Goal: Task Accomplishment & Management: Use online tool/utility

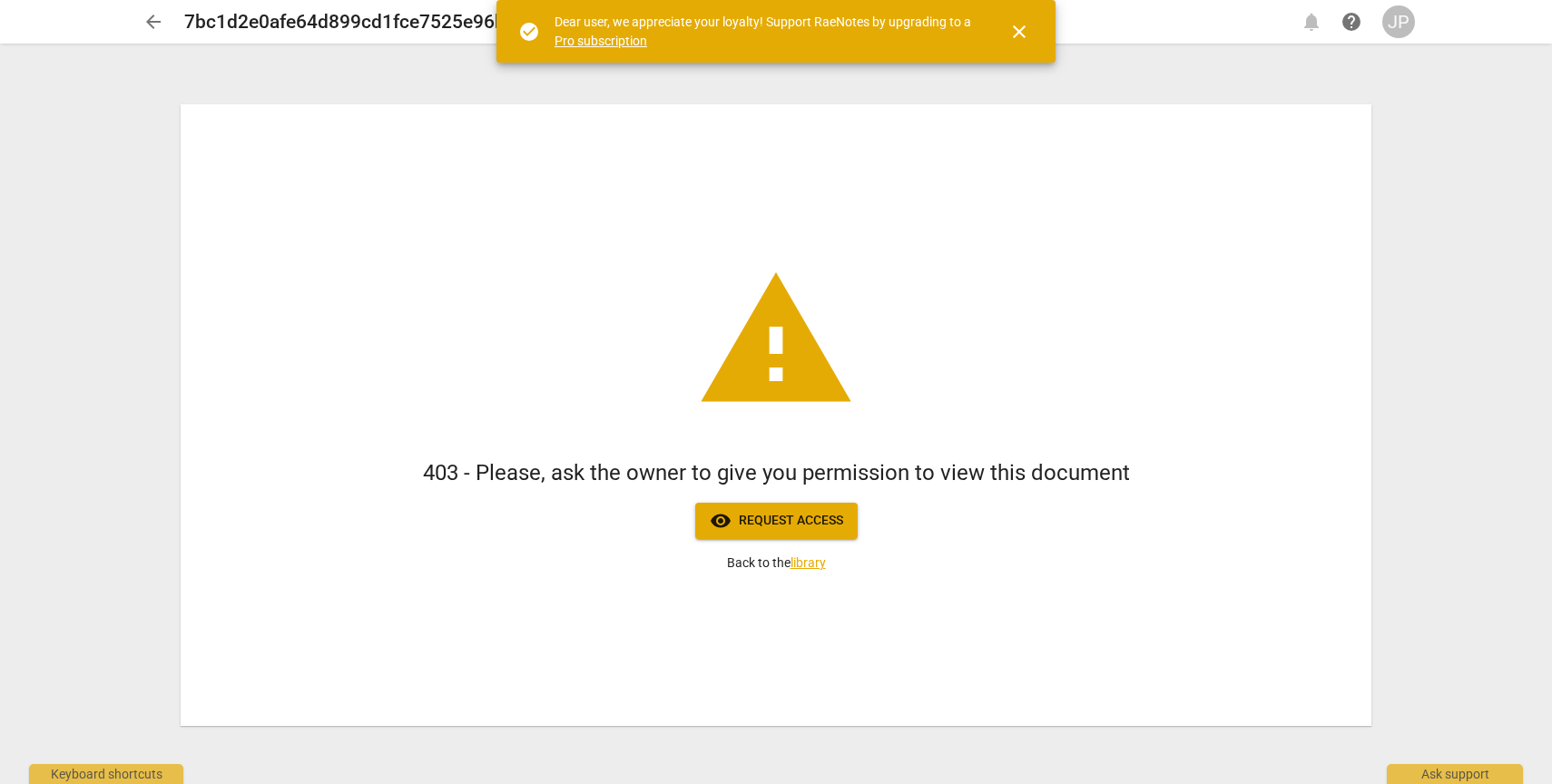
click at [1399, 18] on div "JP" at bounding box center [1399, 21] width 33 height 33
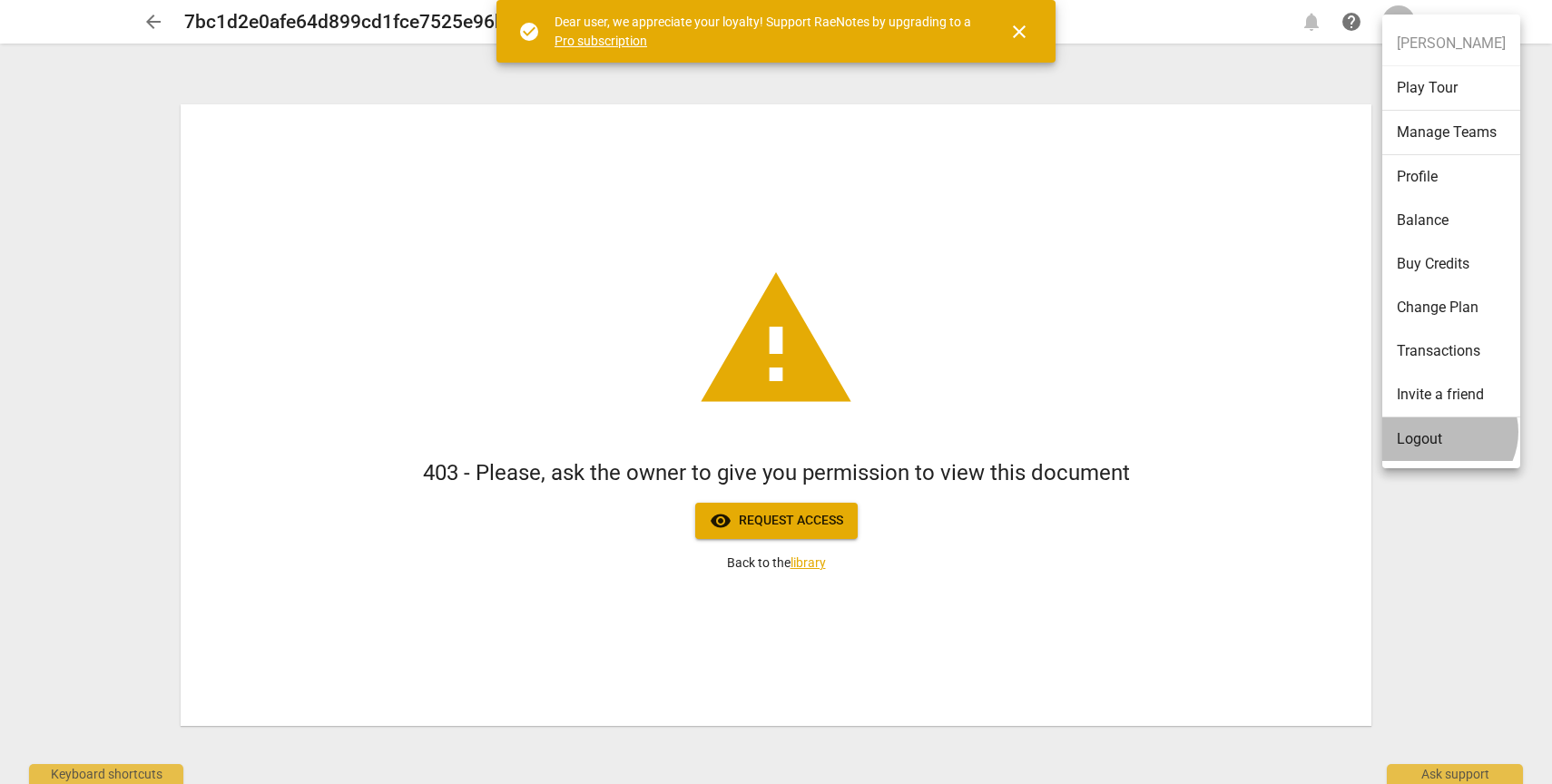
click at [1444, 431] on li "Logout" at bounding box center [1452, 439] width 138 height 44
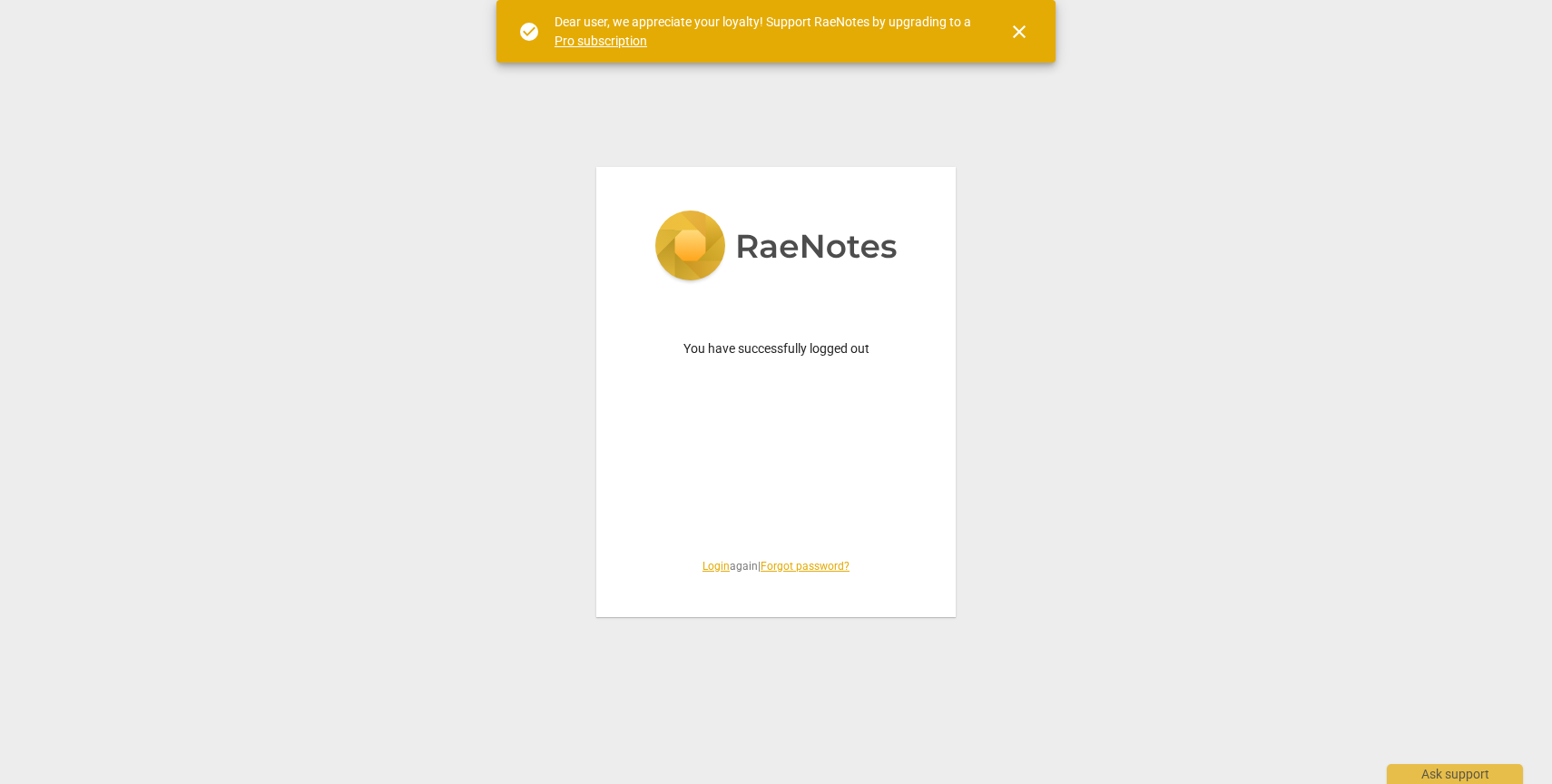
click at [709, 566] on link "Login" at bounding box center [716, 565] width 27 height 13
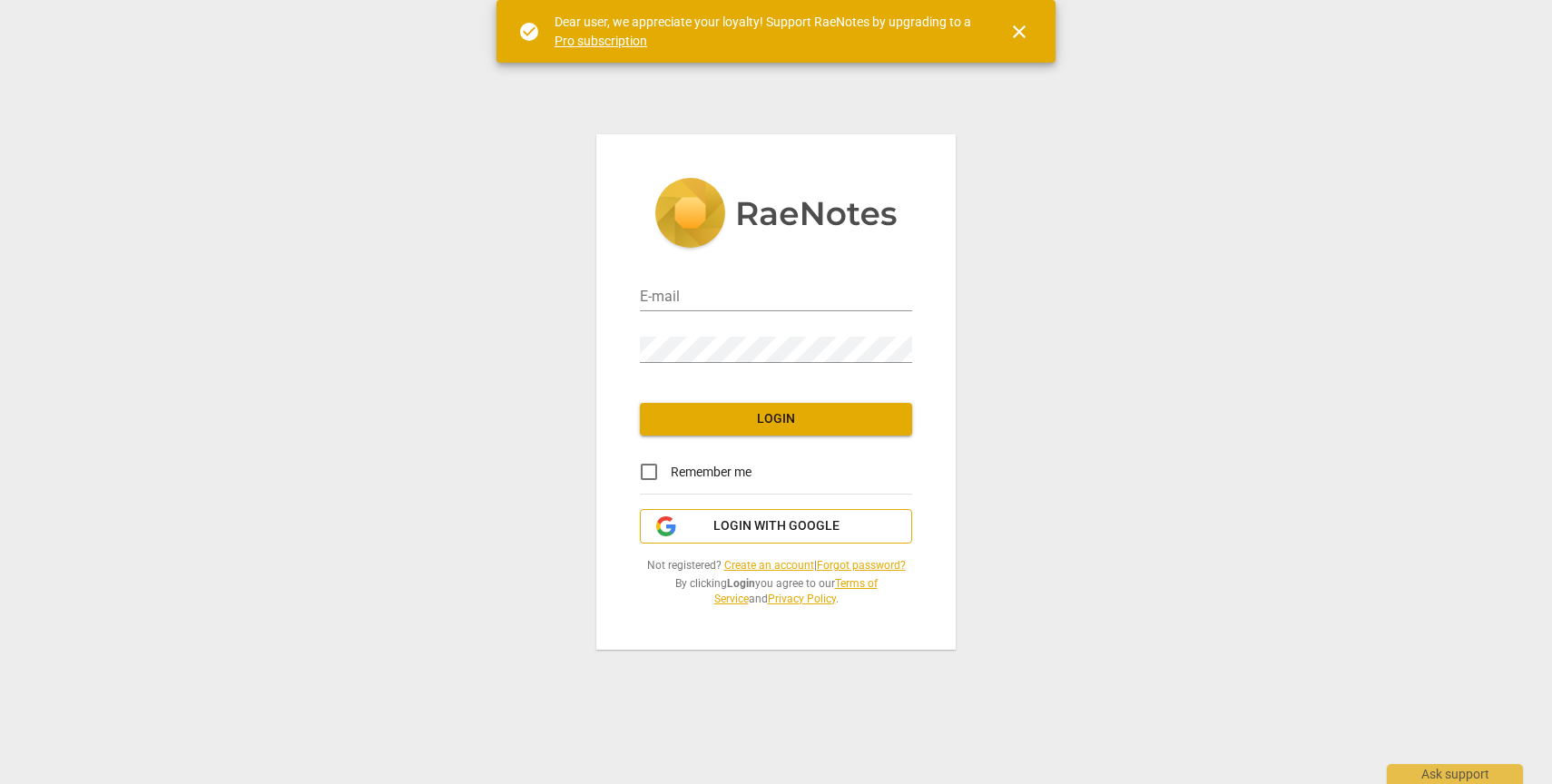
type input "joel@apoyocoaching.com"
click at [743, 295] on input "joel@apoyocoaching.com" at bounding box center [776, 298] width 273 height 26
click at [674, 277] on div "E-mail" at bounding box center [776, 291] width 273 height 41
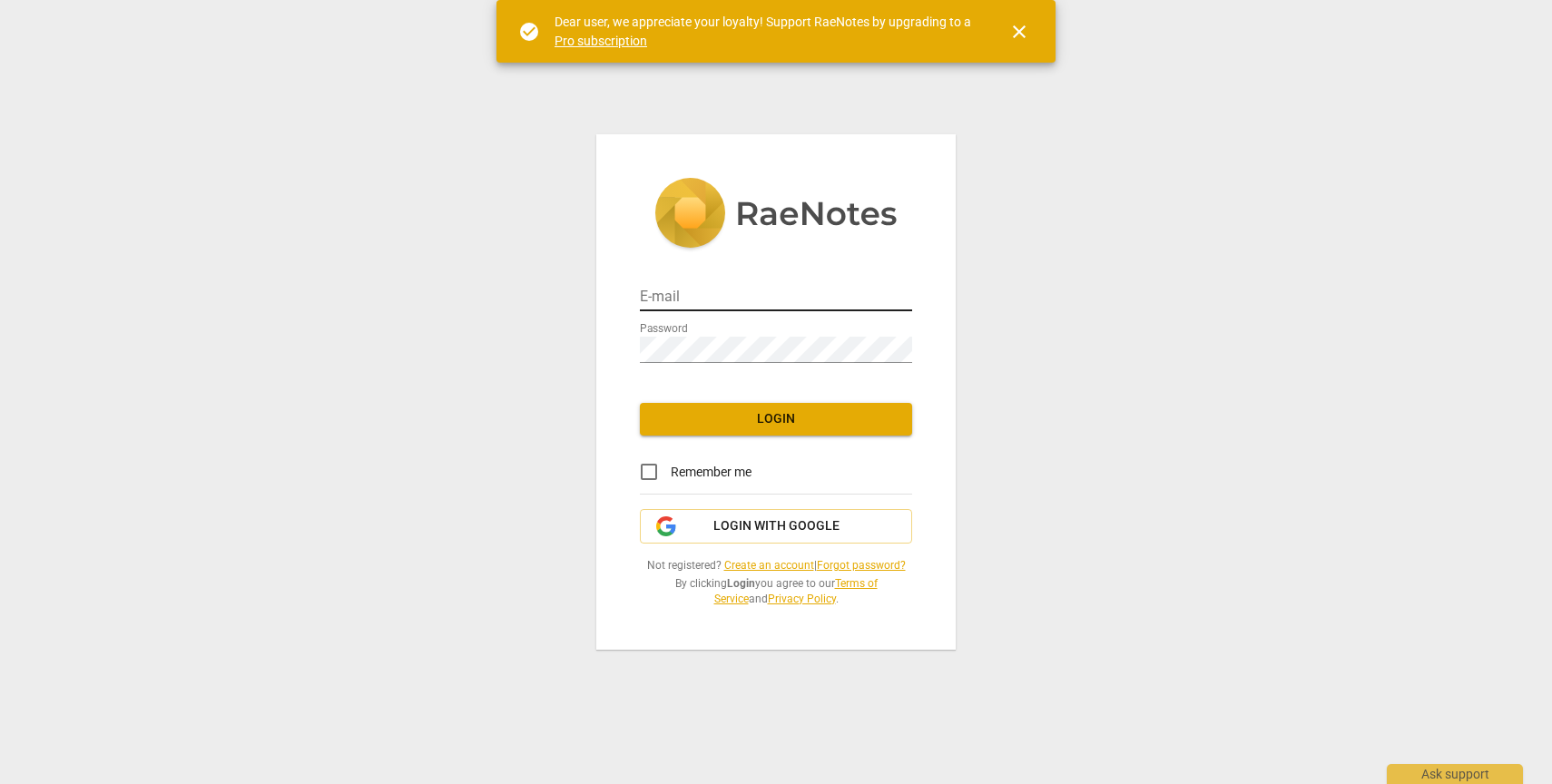
click at [659, 306] on input "email" at bounding box center [776, 298] width 273 height 26
click at [679, 293] on input "email" at bounding box center [776, 298] width 273 height 26
type input "joel@academyofcreativecoaching.com"
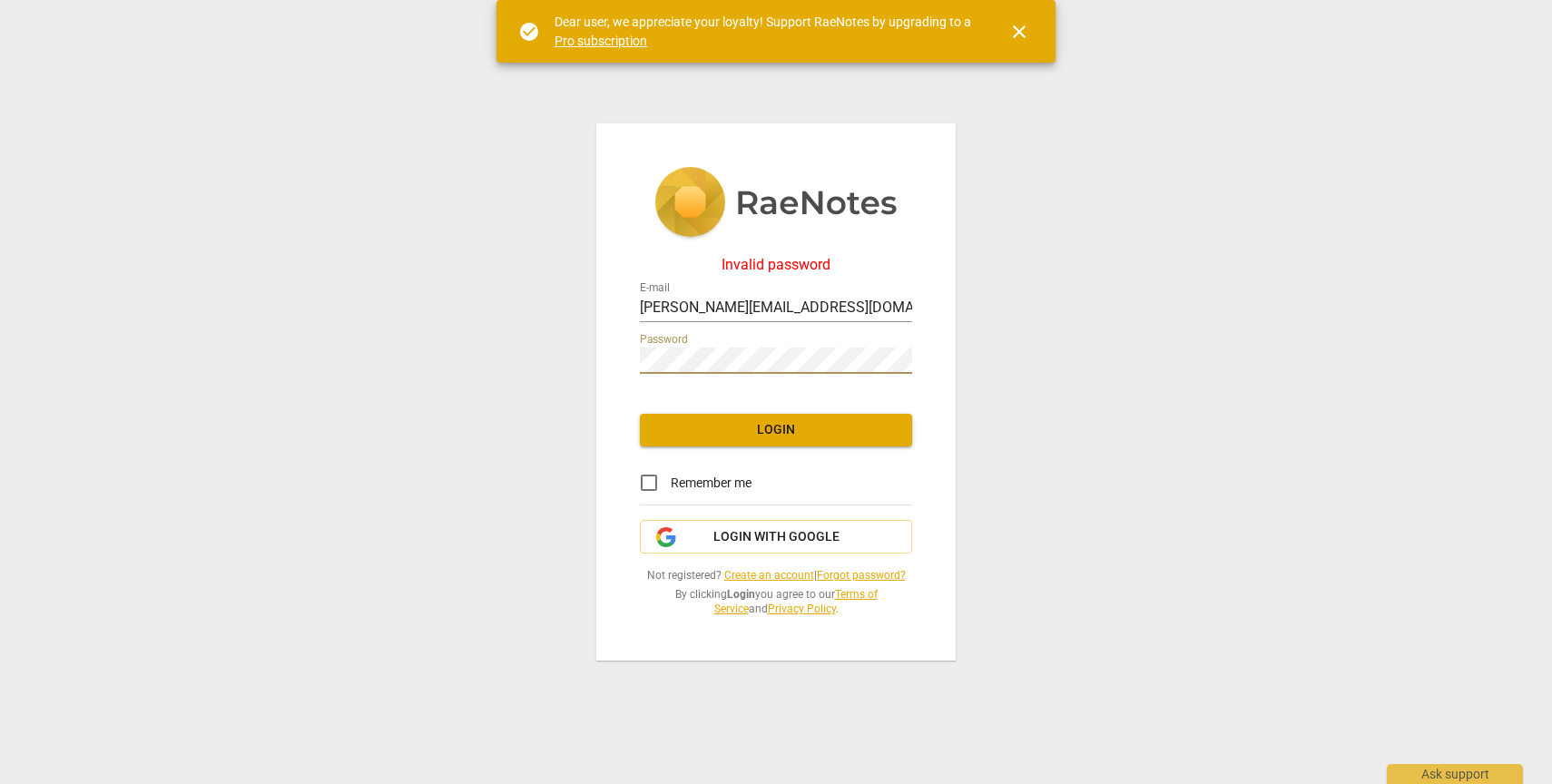
click at [520, 374] on div "Invalid password E-mail joel@academyofcreativecoaching.com Password Login Remem…" at bounding box center [776, 392] width 1552 height 784
click at [757, 540] on span "Login with Google" at bounding box center [776, 537] width 126 height 18
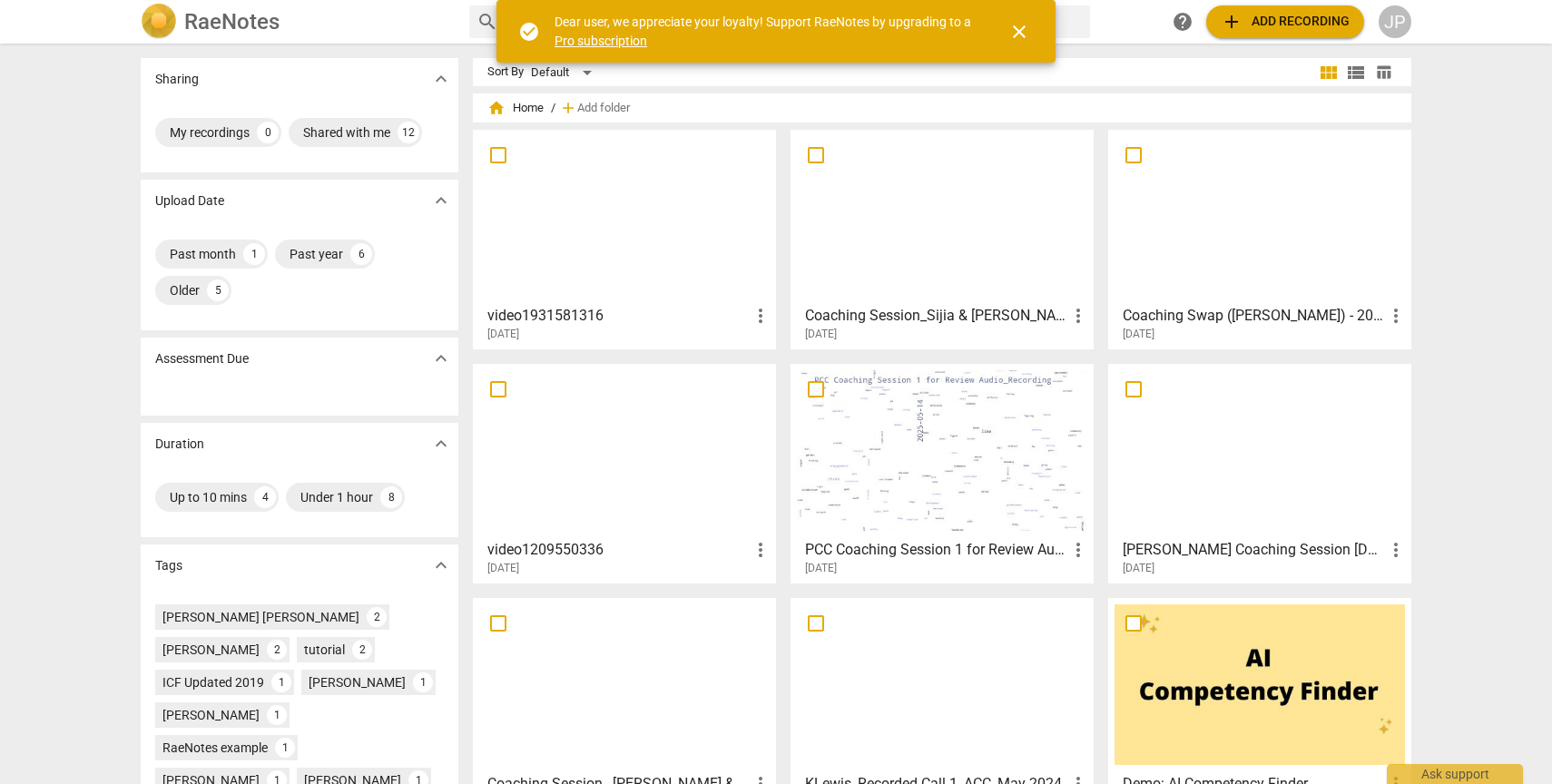
click at [629, 257] on div at bounding box center [625, 216] width 291 height 161
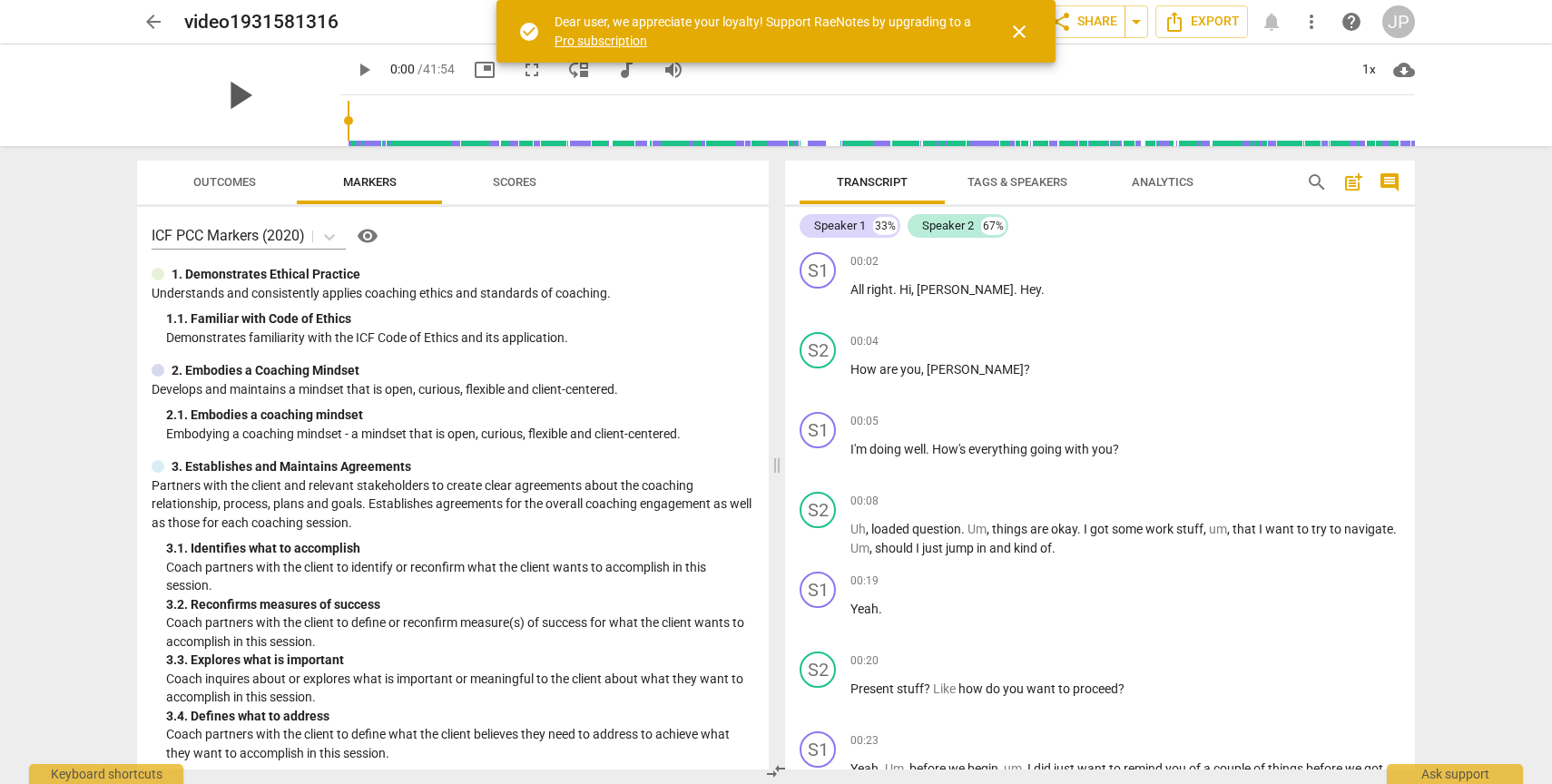
click at [239, 102] on span "play_arrow" at bounding box center [238, 95] width 47 height 47
click at [229, 99] on span "pause" at bounding box center [238, 95] width 47 height 47
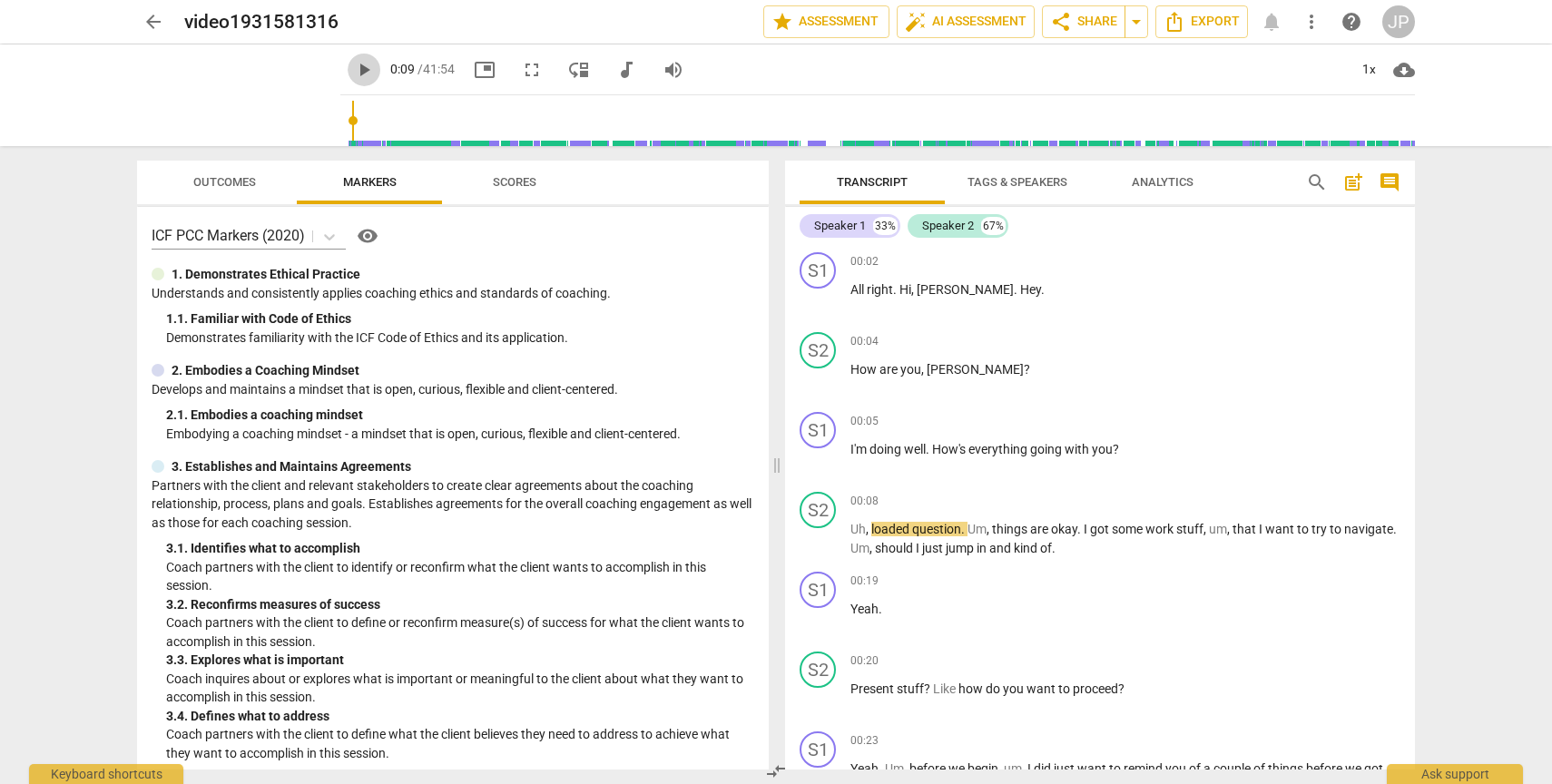
click at [353, 68] on span "play_arrow" at bounding box center [364, 70] width 22 height 22
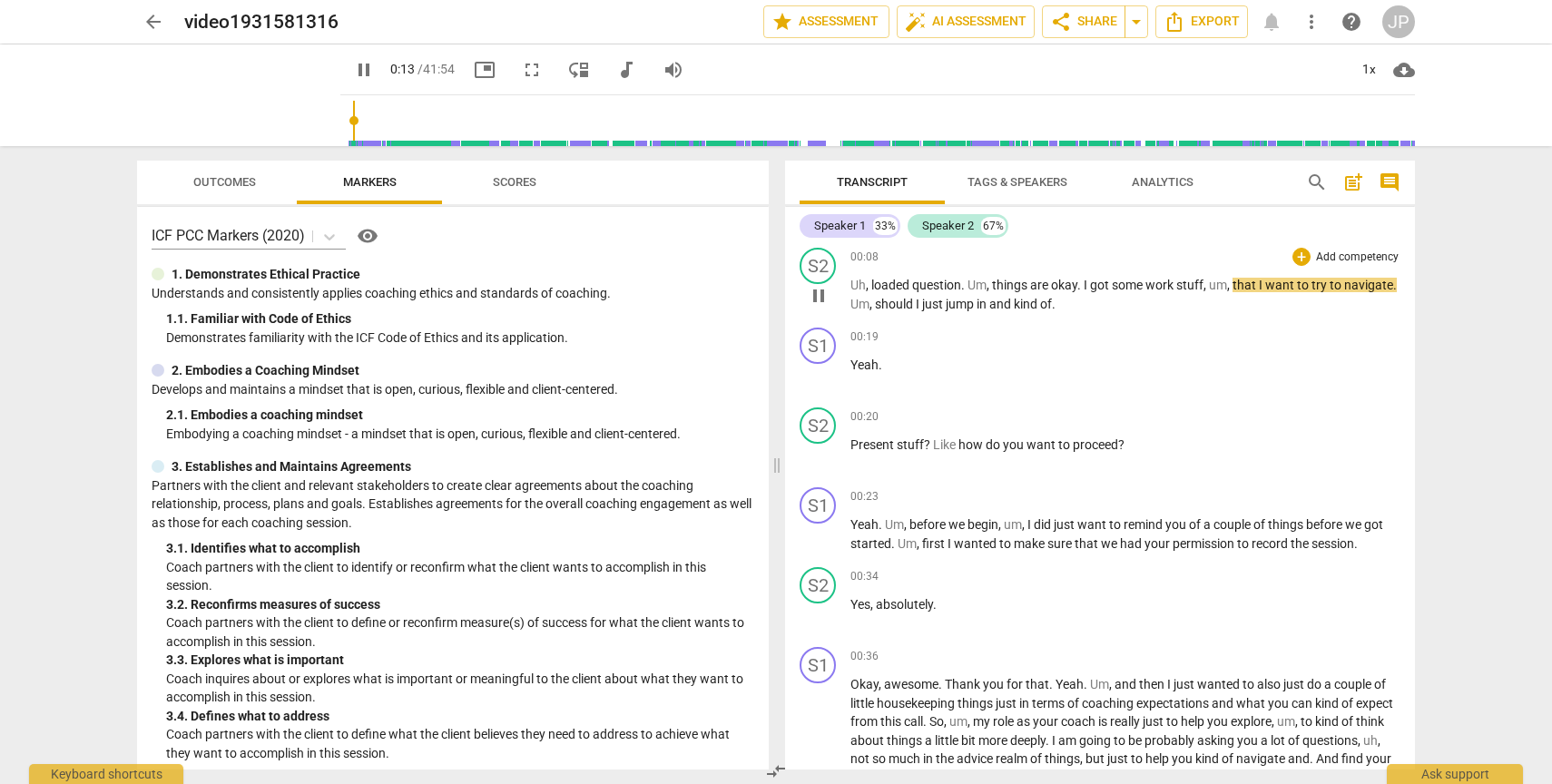
scroll to position [258, 0]
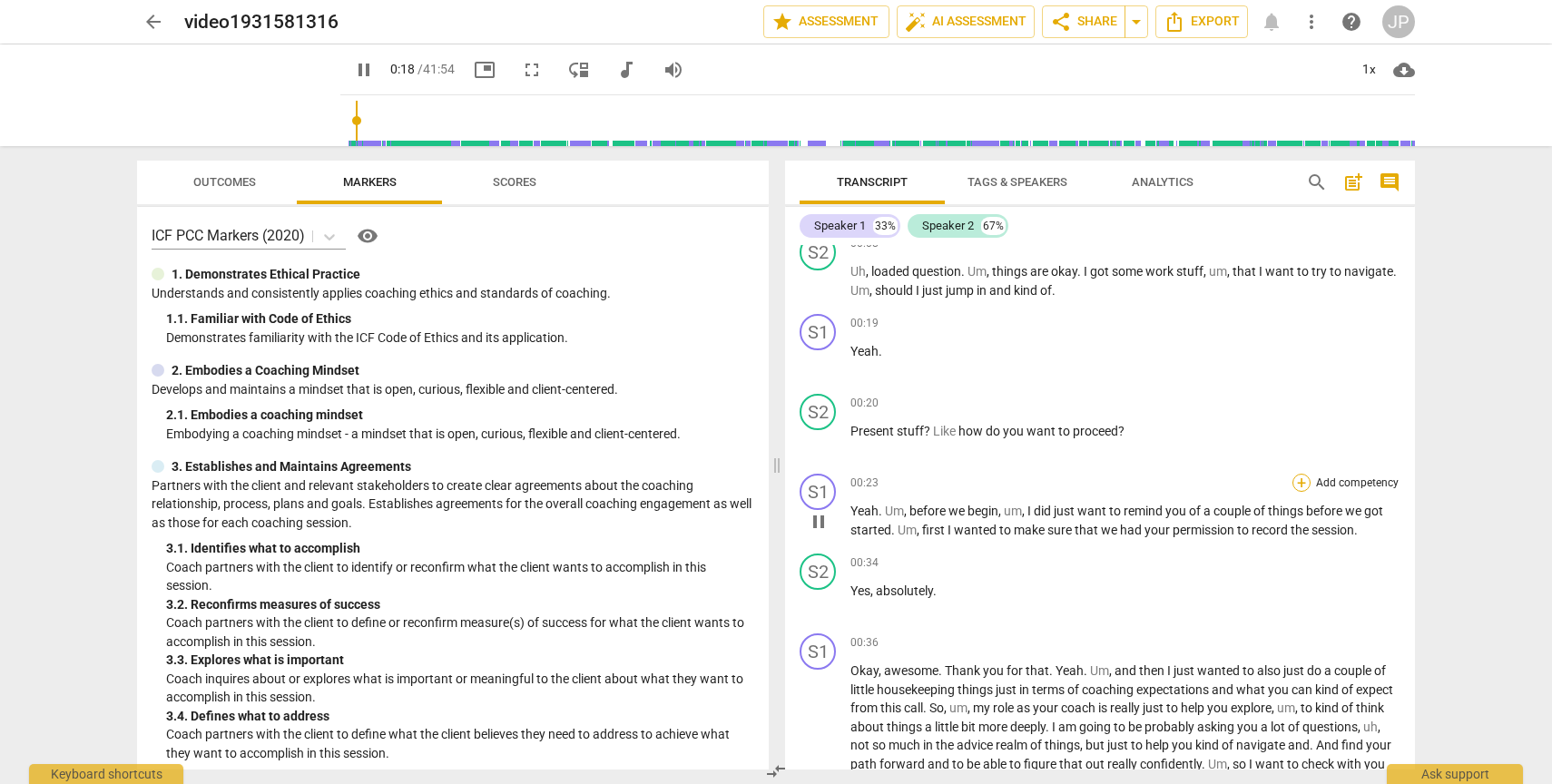
click at [1295, 484] on div "+" at bounding box center [1302, 482] width 18 height 18
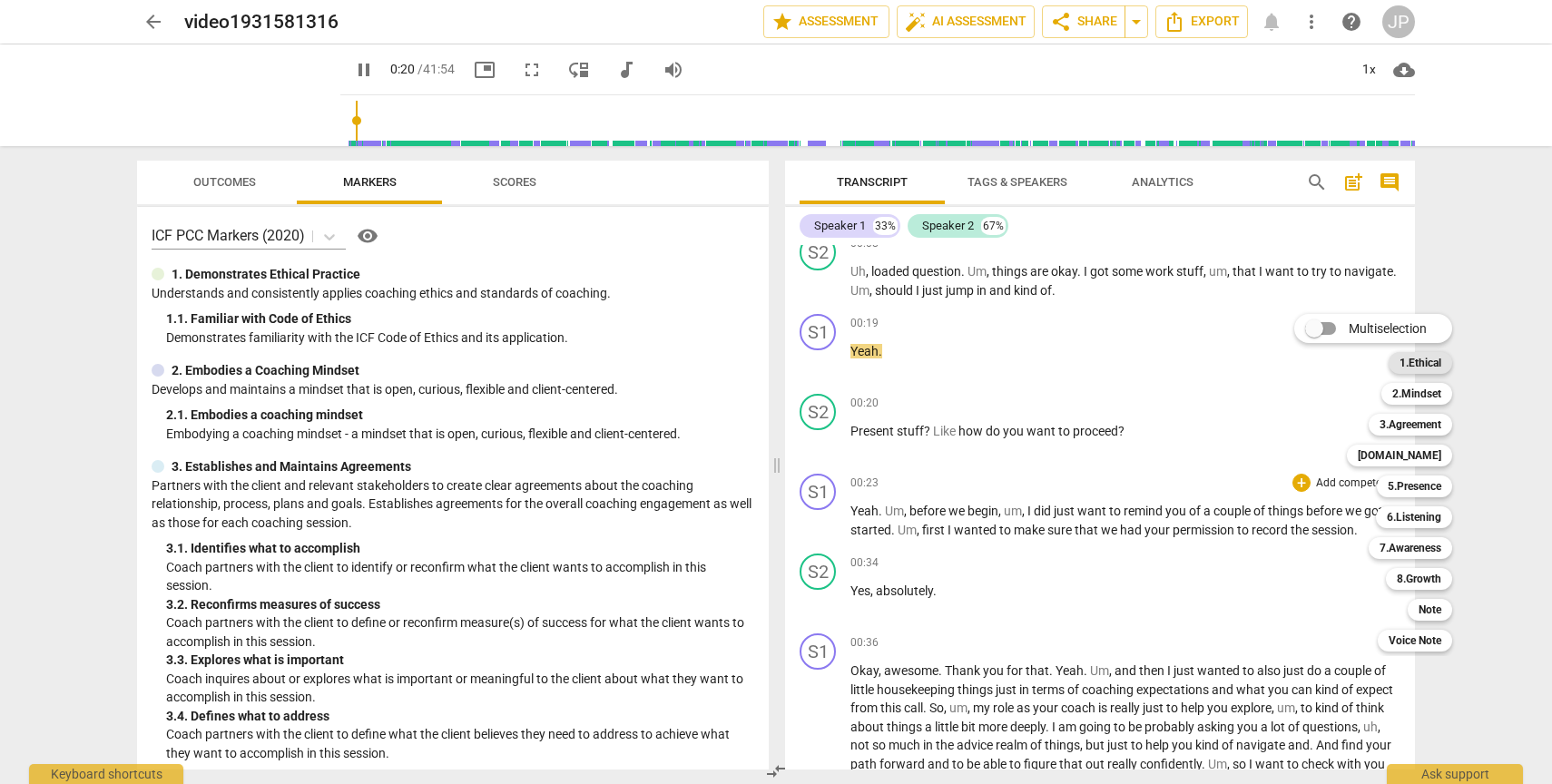
click at [1436, 367] on b "1.Ethical" at bounding box center [1421, 363] width 42 height 22
type input "20"
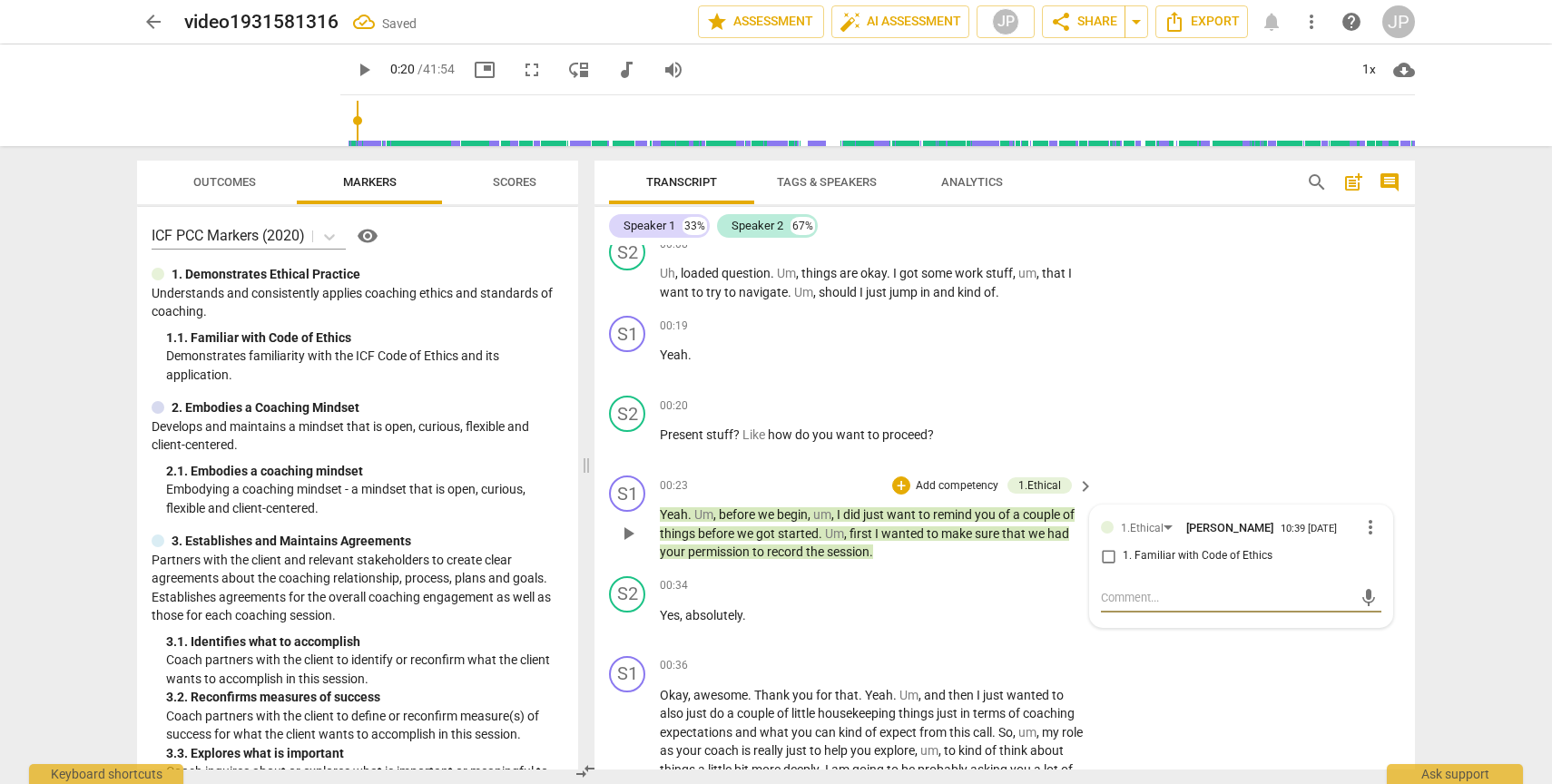
click at [1104, 558] on input "1. Familiar with Code of Ethics" at bounding box center [1108, 556] width 29 height 22
checkbox input "true"
click at [634, 536] on span "play_arrow" at bounding box center [629, 533] width 22 height 22
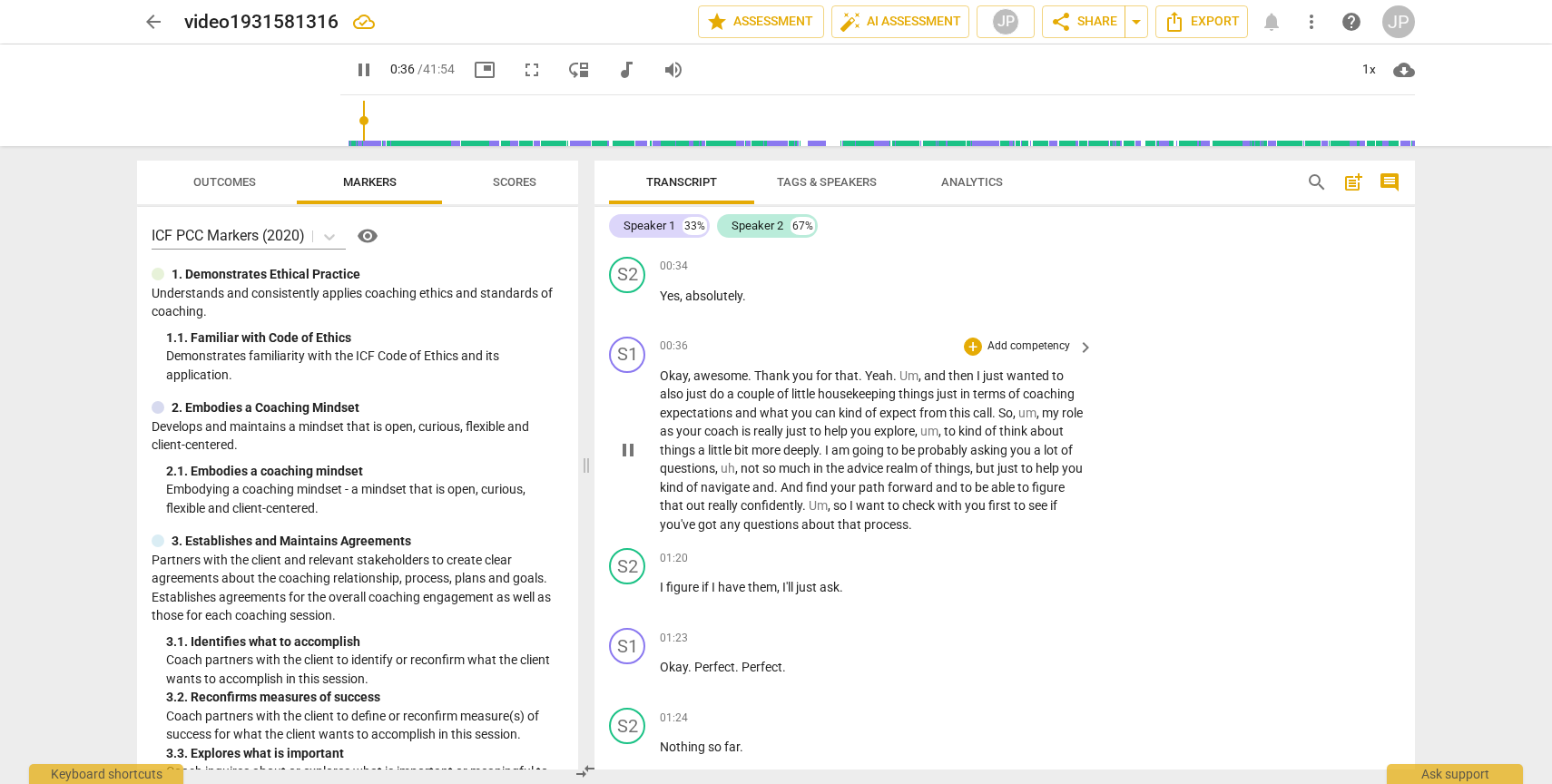
scroll to position [594, 0]
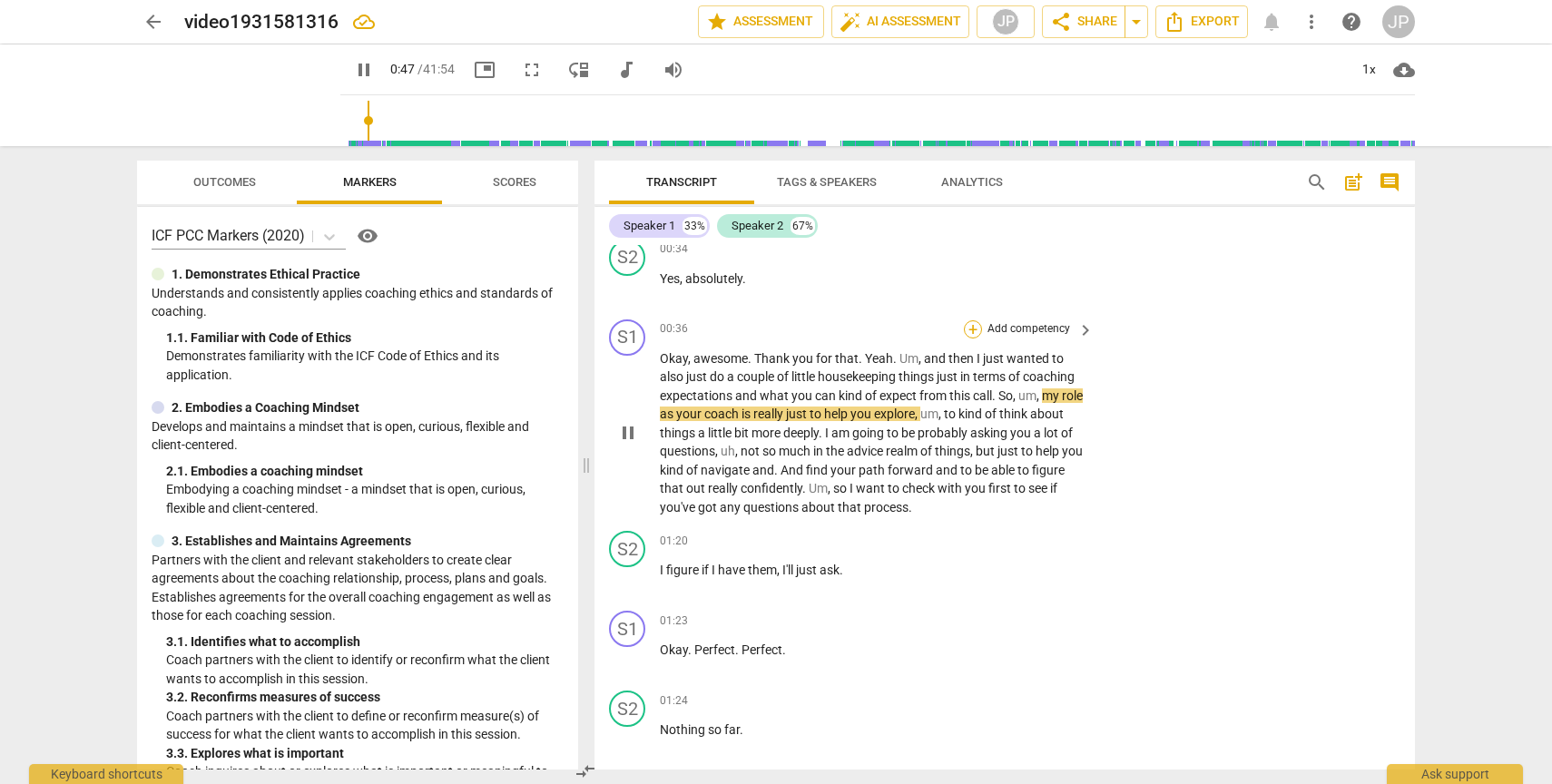
click at [970, 332] on div "+" at bounding box center [973, 330] width 18 height 18
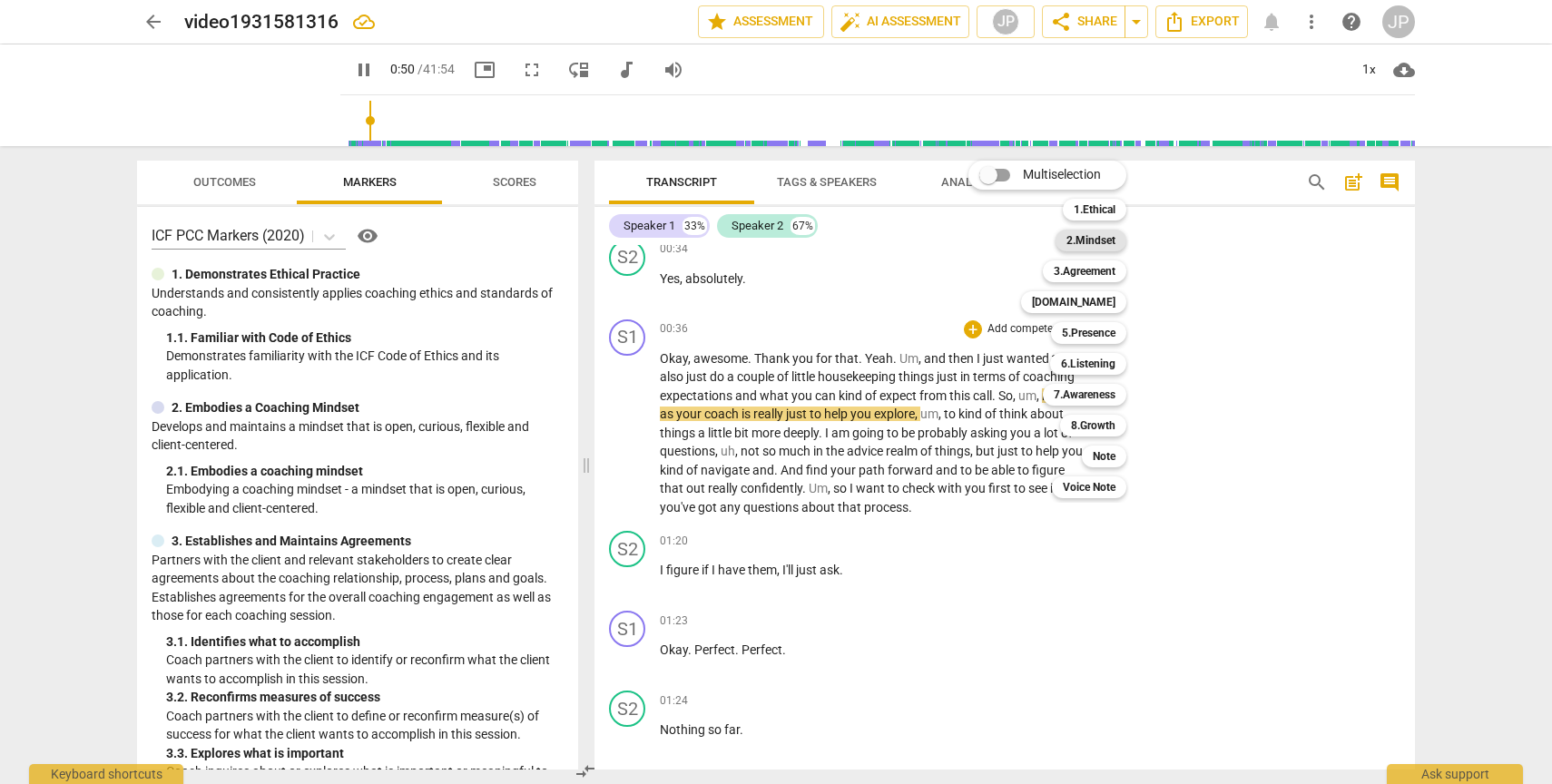
click at [1103, 246] on b "2.Mindset" at bounding box center [1090, 241] width 49 height 22
type input "51"
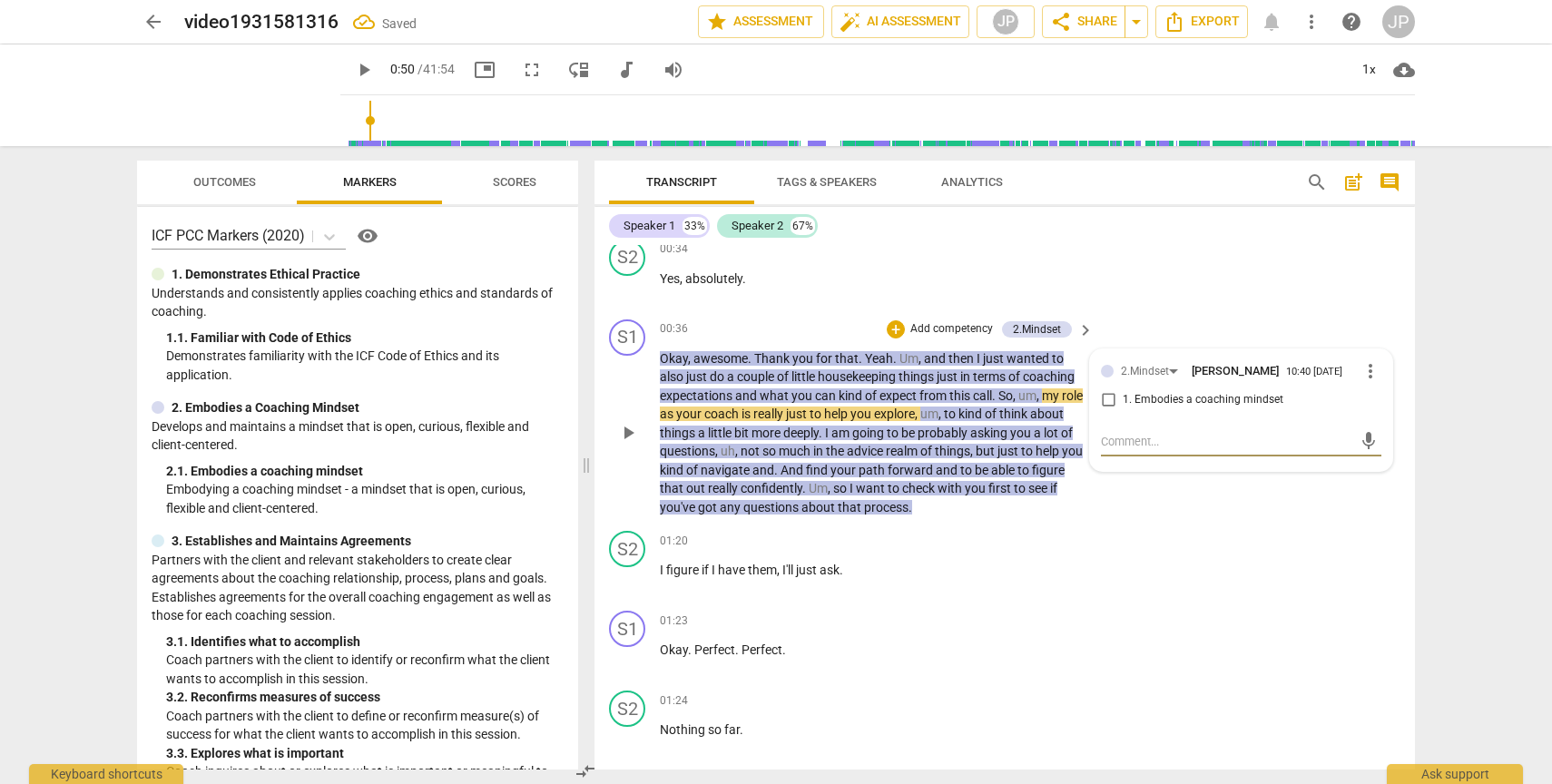
click at [1105, 400] on input "1. Embodies a coaching mindset" at bounding box center [1108, 400] width 29 height 22
checkbox input "true"
click at [624, 435] on span "play_arrow" at bounding box center [629, 432] width 22 height 22
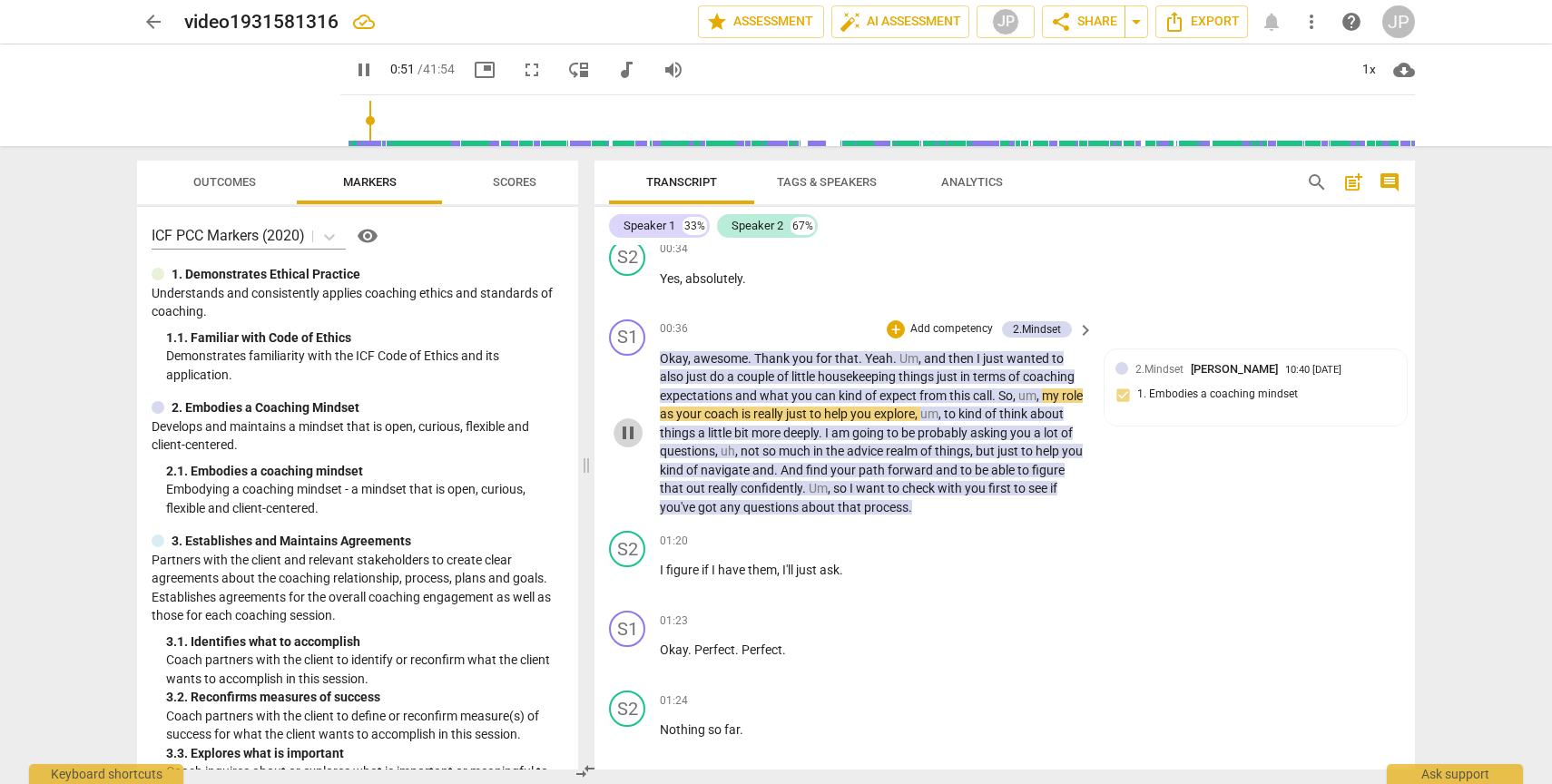
click at [624, 435] on span "pause" at bounding box center [629, 432] width 22 height 22
click at [623, 433] on span "play_arrow" at bounding box center [629, 432] width 22 height 22
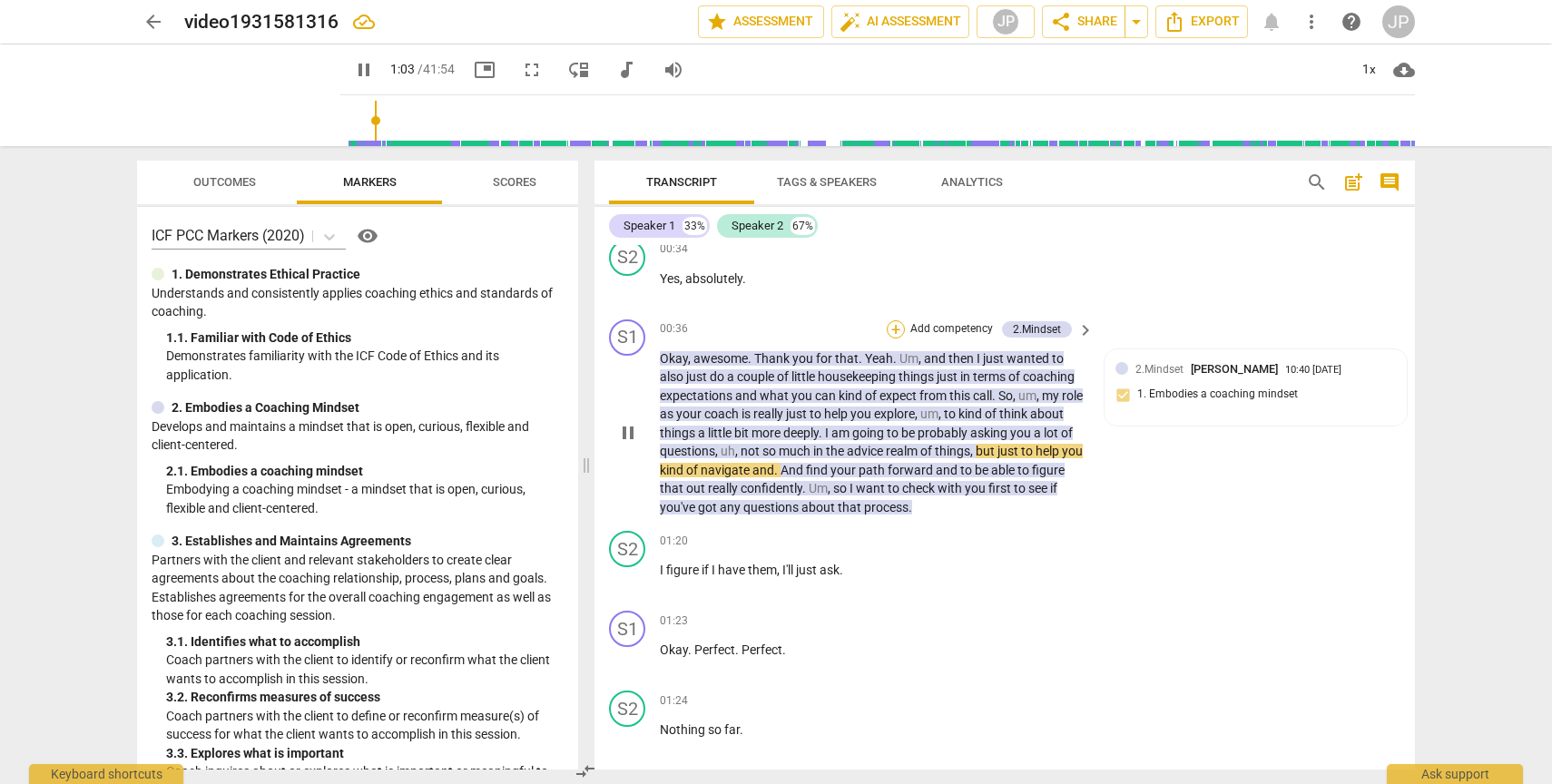
click at [892, 331] on div "+" at bounding box center [896, 330] width 18 height 18
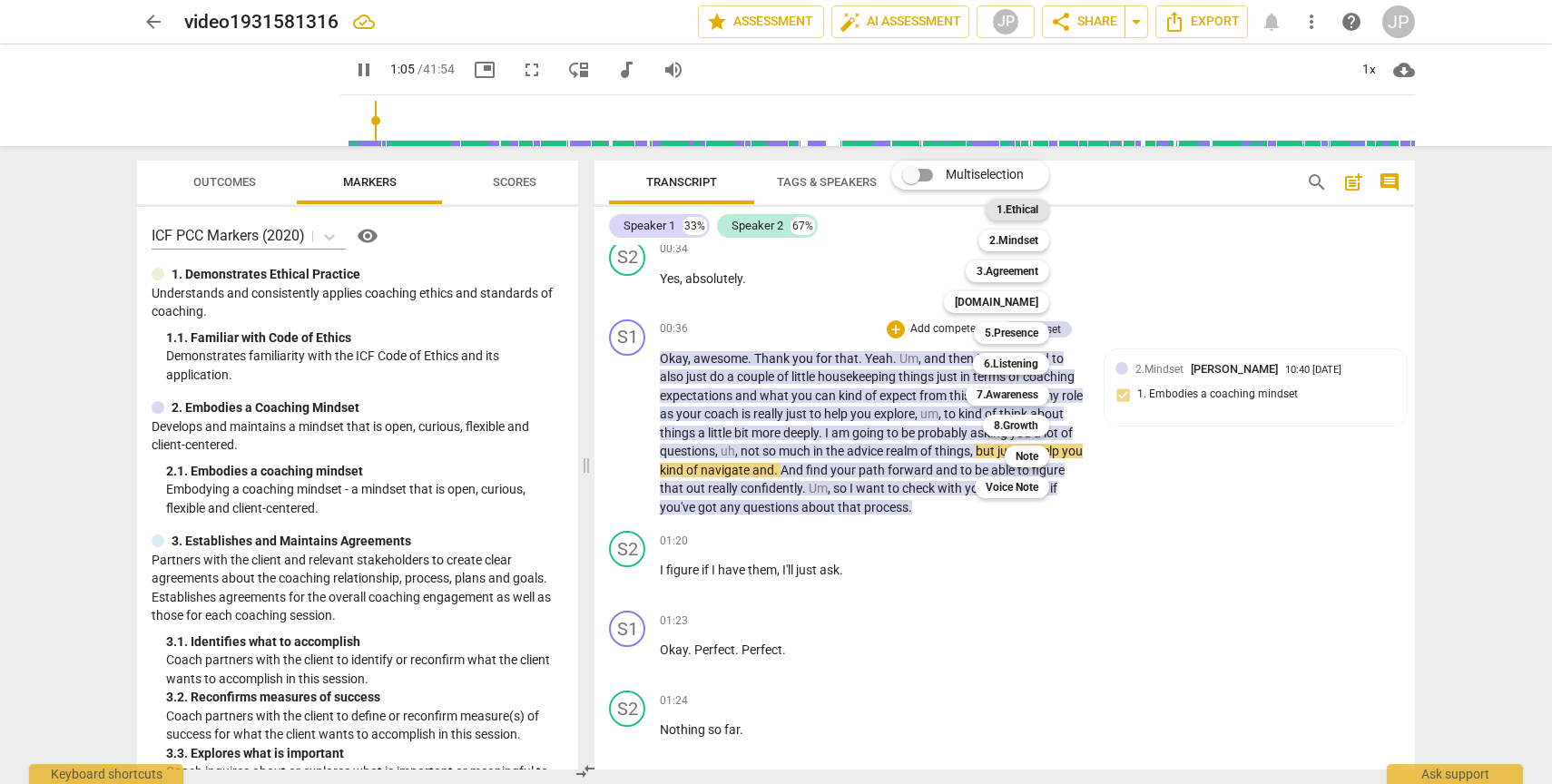
click at [1005, 209] on b "1.Ethical" at bounding box center [1017, 210] width 42 height 22
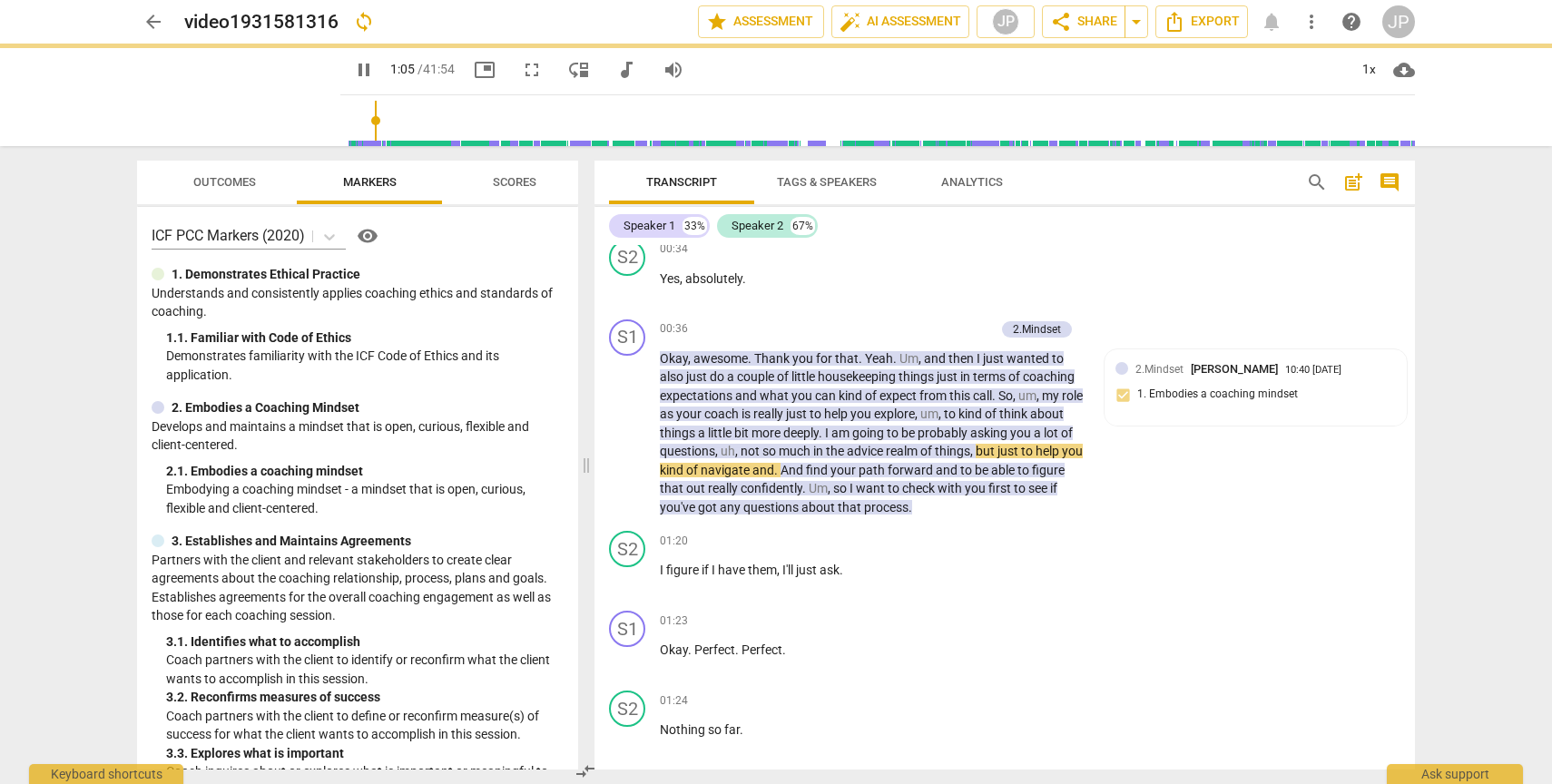
type input "65"
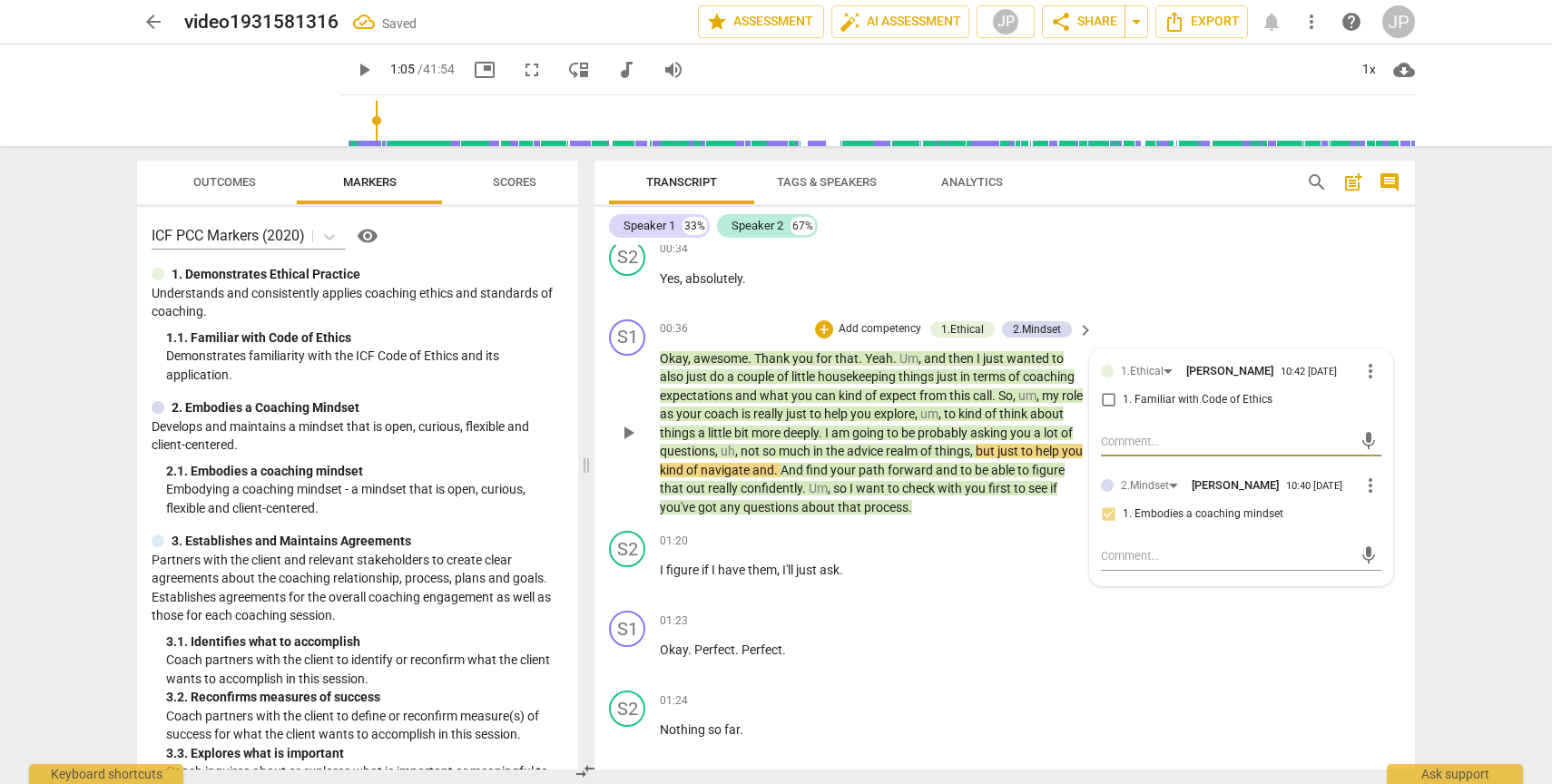
click at [1103, 398] on input "1. Familiar with Code of Ethics" at bounding box center [1108, 400] width 29 height 22
checkbox input "true"
click at [623, 432] on span "play_arrow" at bounding box center [629, 432] width 22 height 22
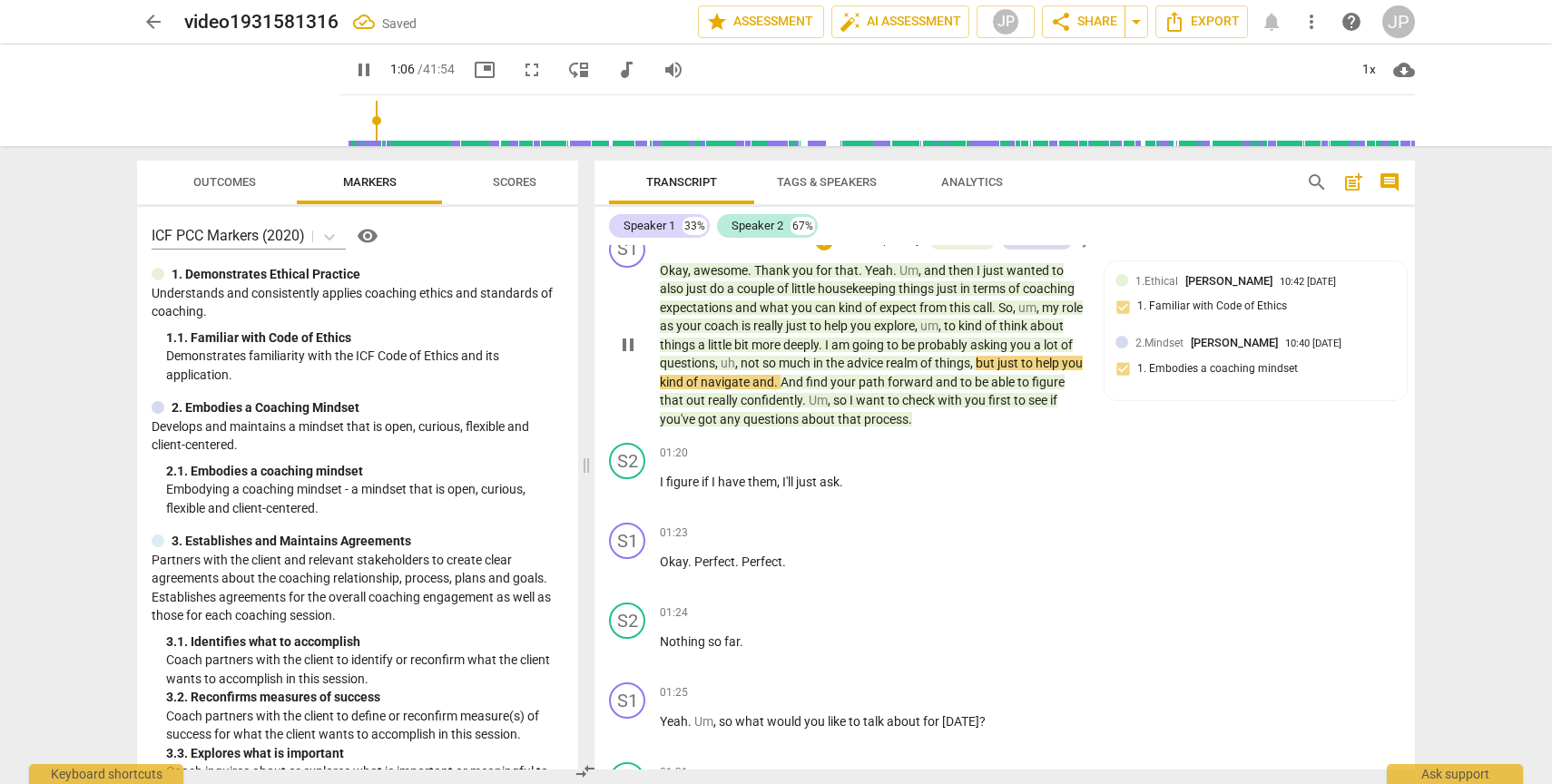
scroll to position [688, 0]
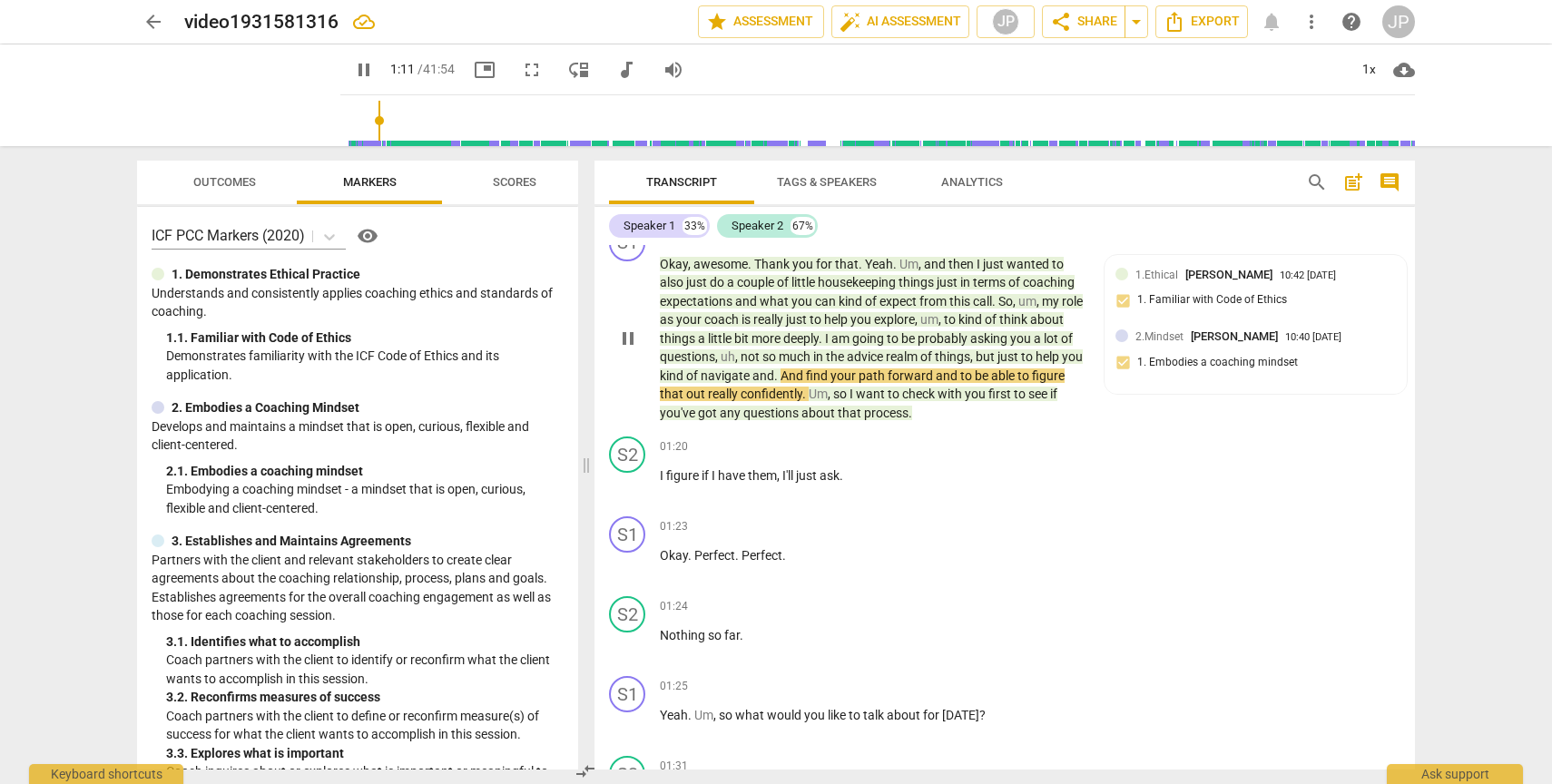
click at [631, 340] on span "pause" at bounding box center [629, 339] width 22 height 22
click at [631, 341] on span "play_arrow" at bounding box center [629, 339] width 22 height 22
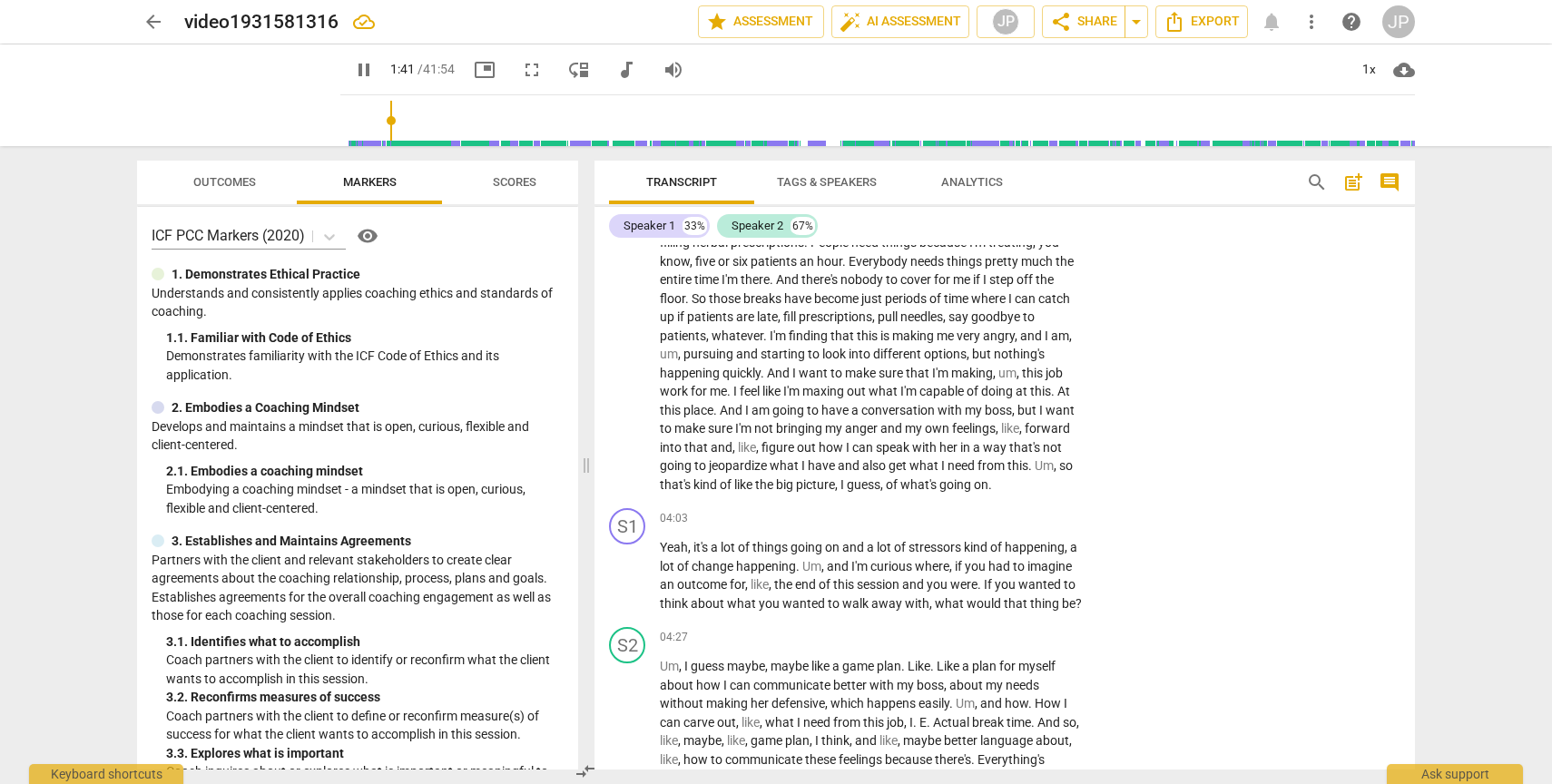
scroll to position [1637, 0]
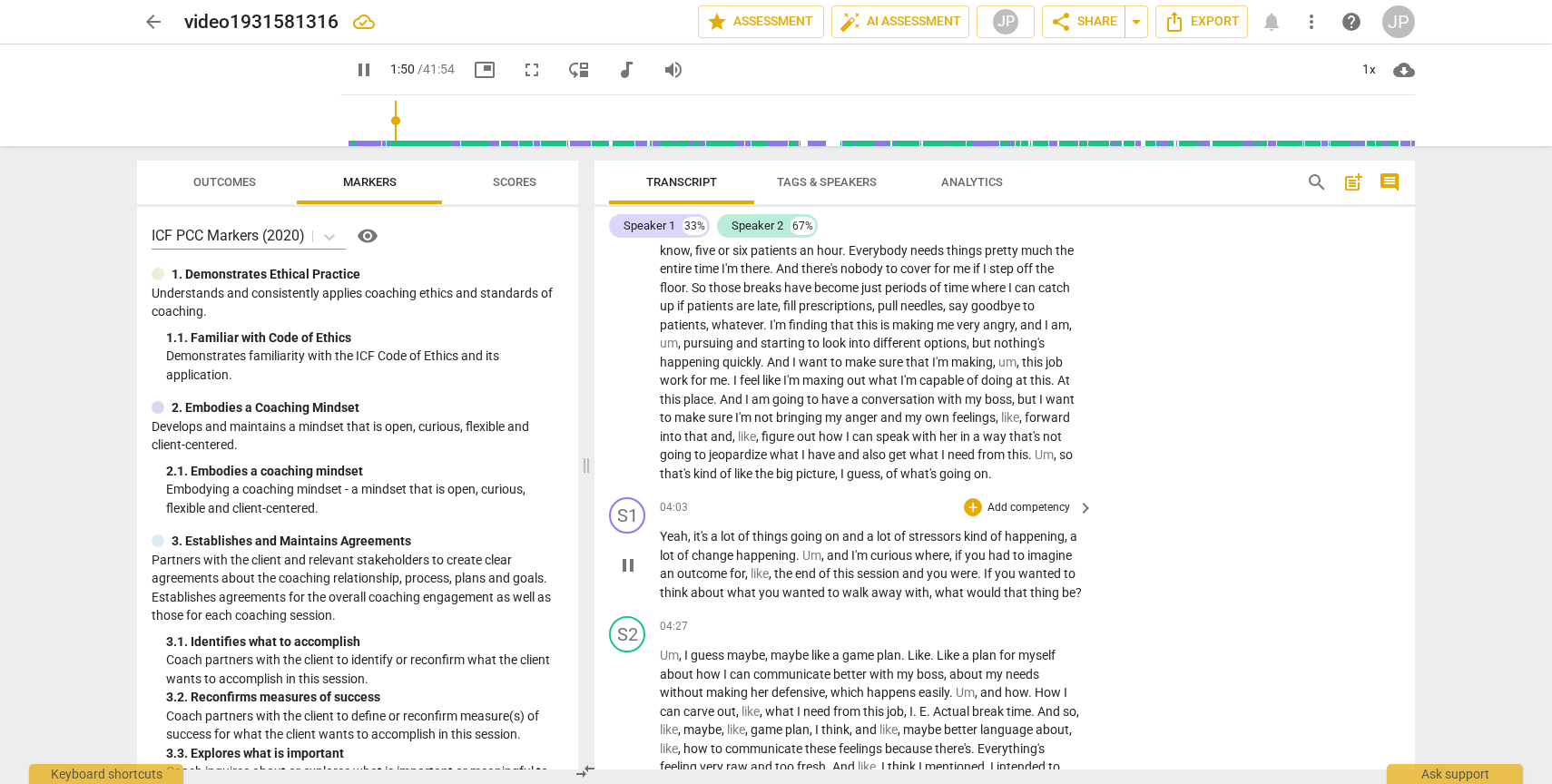
click at [630, 574] on span "pause" at bounding box center [629, 565] width 22 height 22
type input "111"
click at [965, 510] on div "+" at bounding box center [973, 507] width 18 height 18
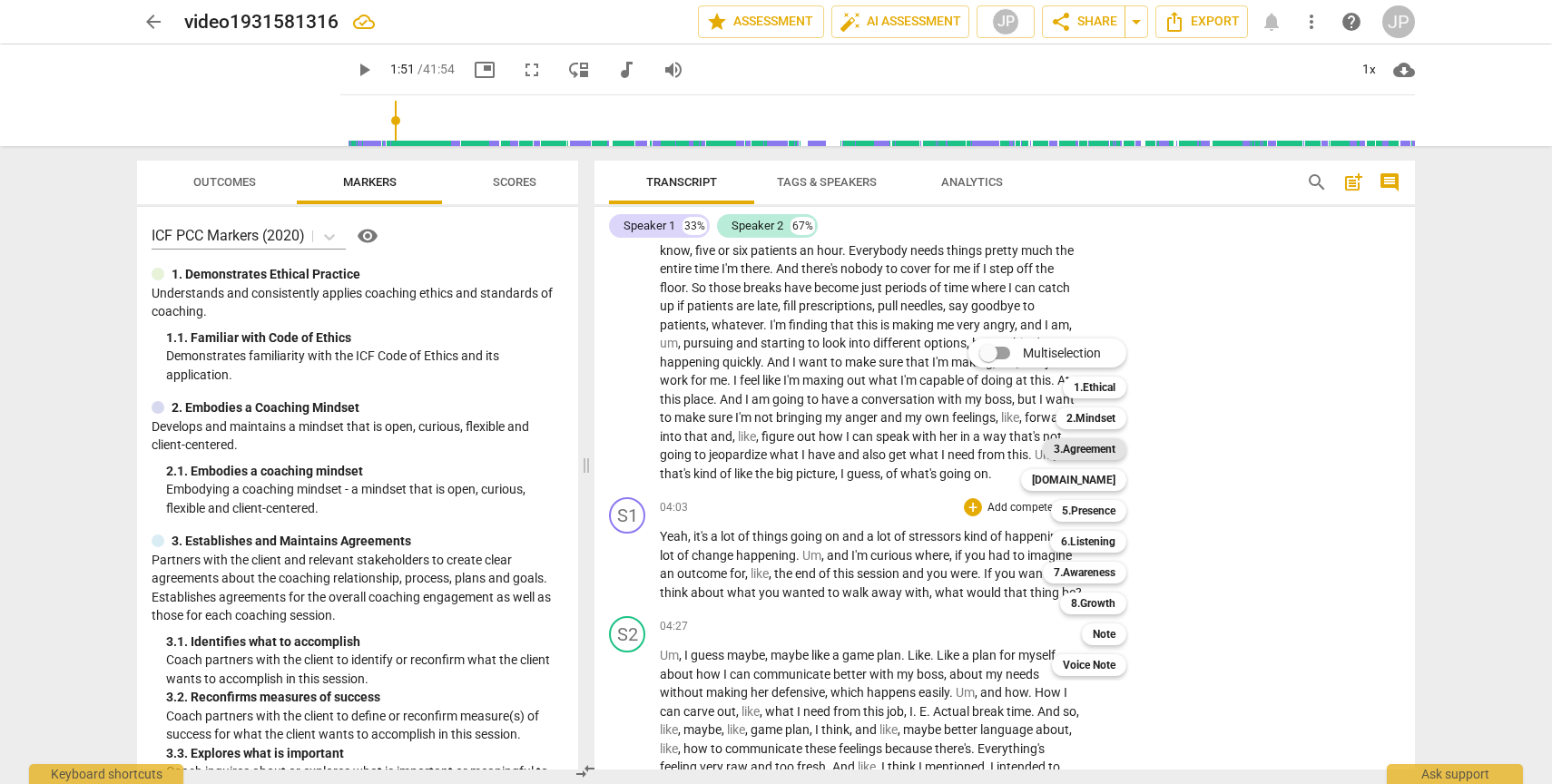
click at [1093, 447] on b "3.Agreement" at bounding box center [1085, 449] width 62 height 22
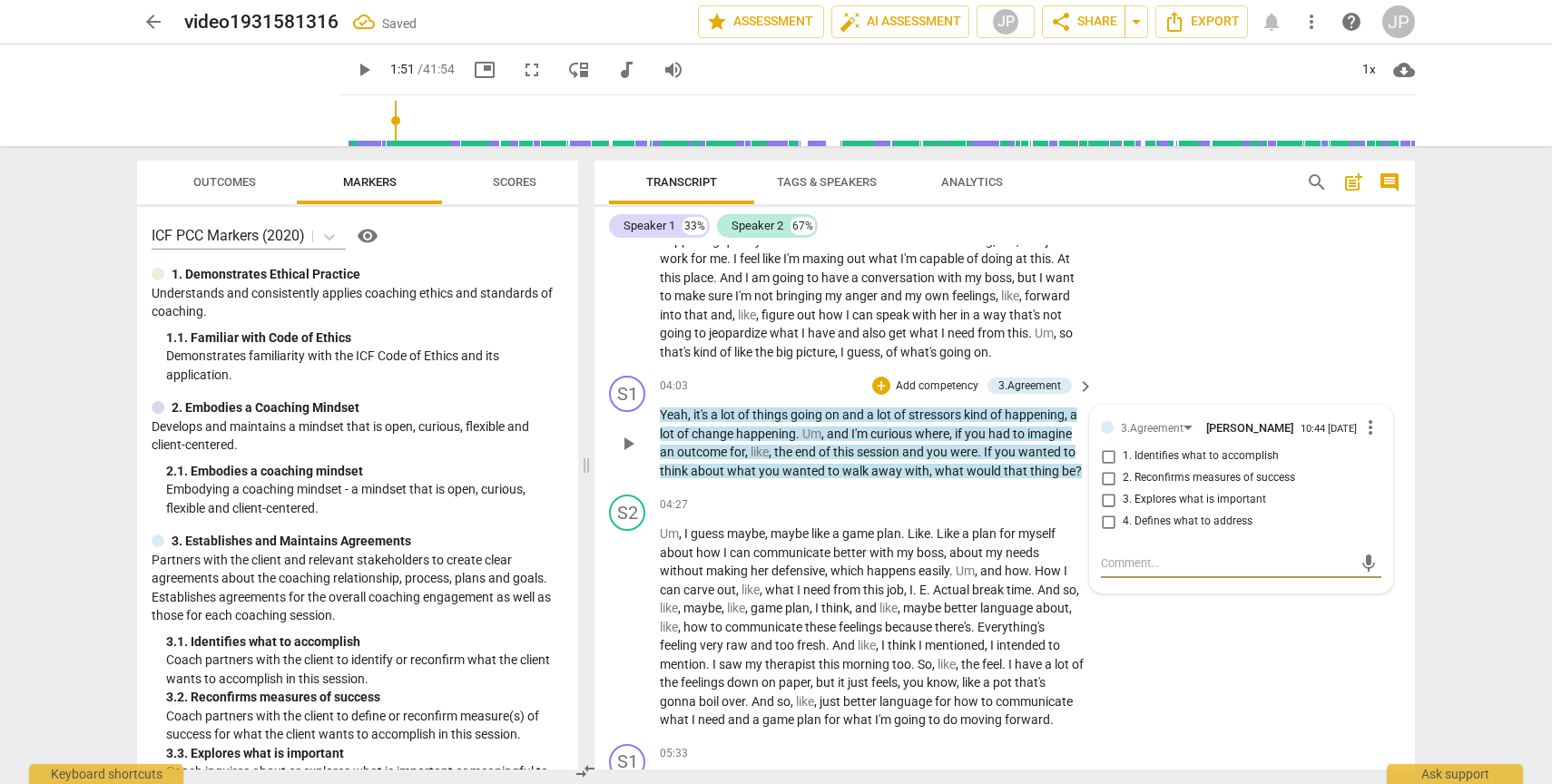
scroll to position [1765, 0]
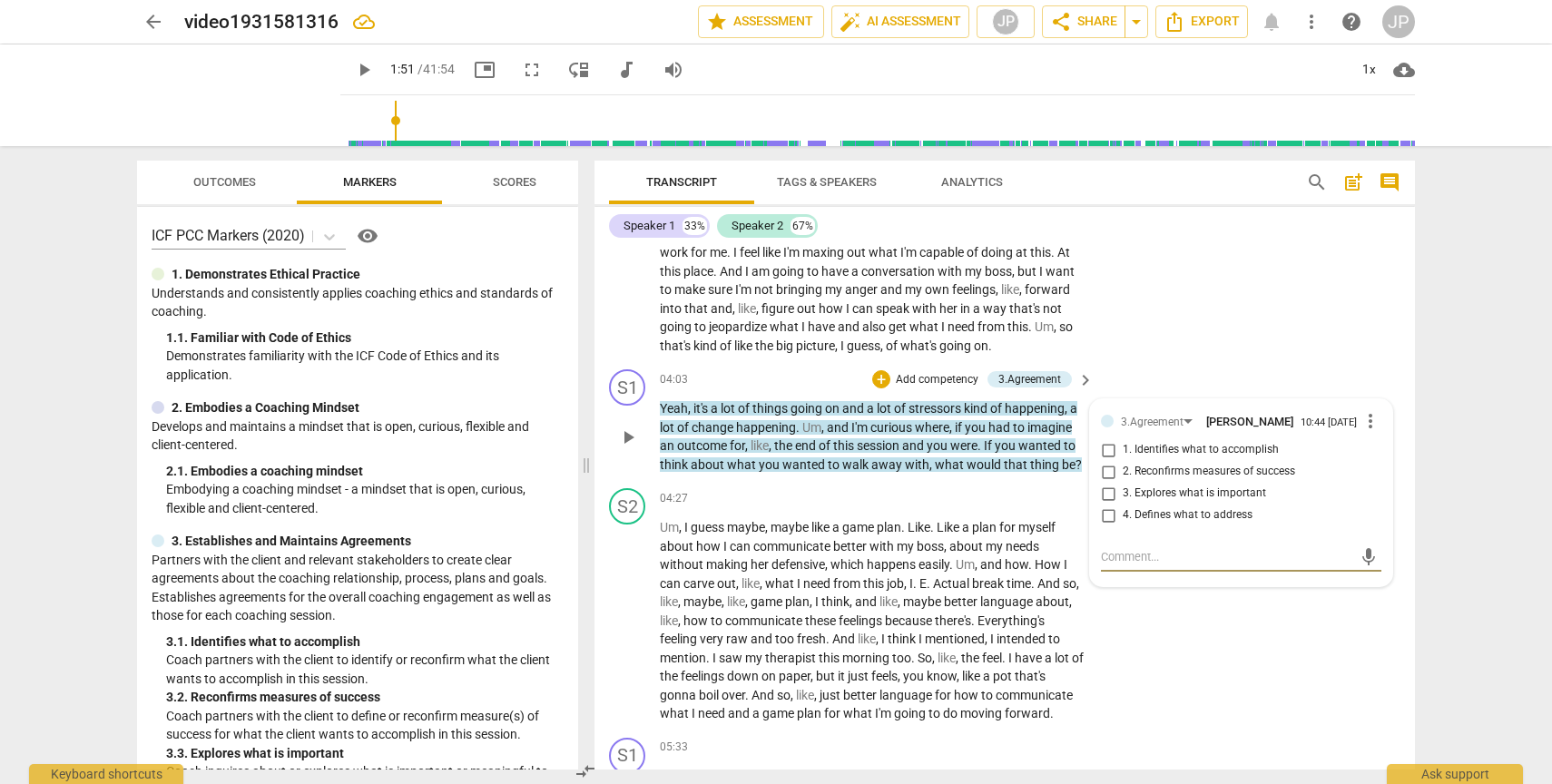
click at [1105, 450] on input "1. Identifies what to accomplish" at bounding box center [1108, 450] width 29 height 22
checkbox input "true"
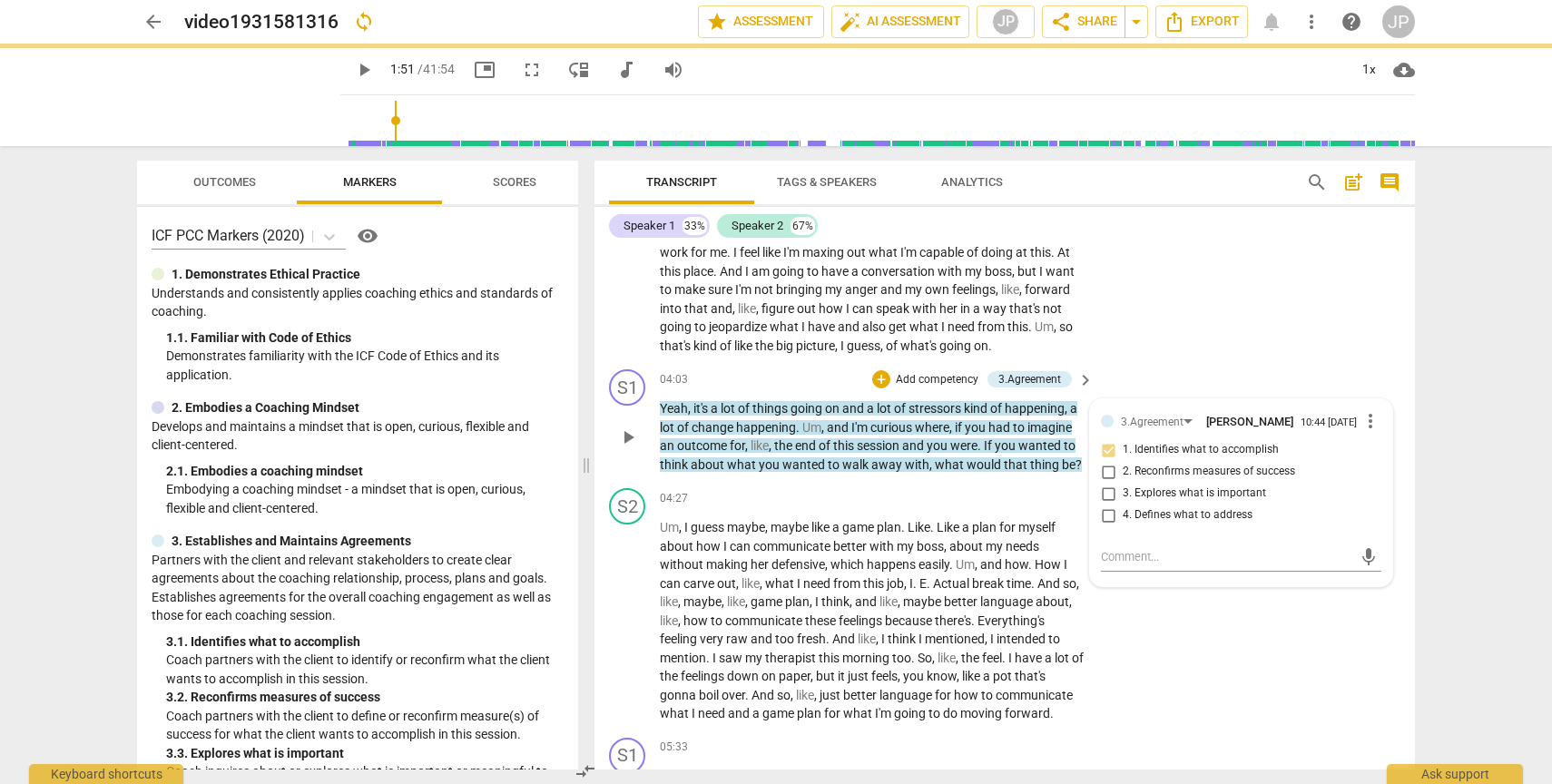
click at [1104, 495] on input "3. Explores what is important" at bounding box center [1108, 493] width 29 height 22
checkbox input "true"
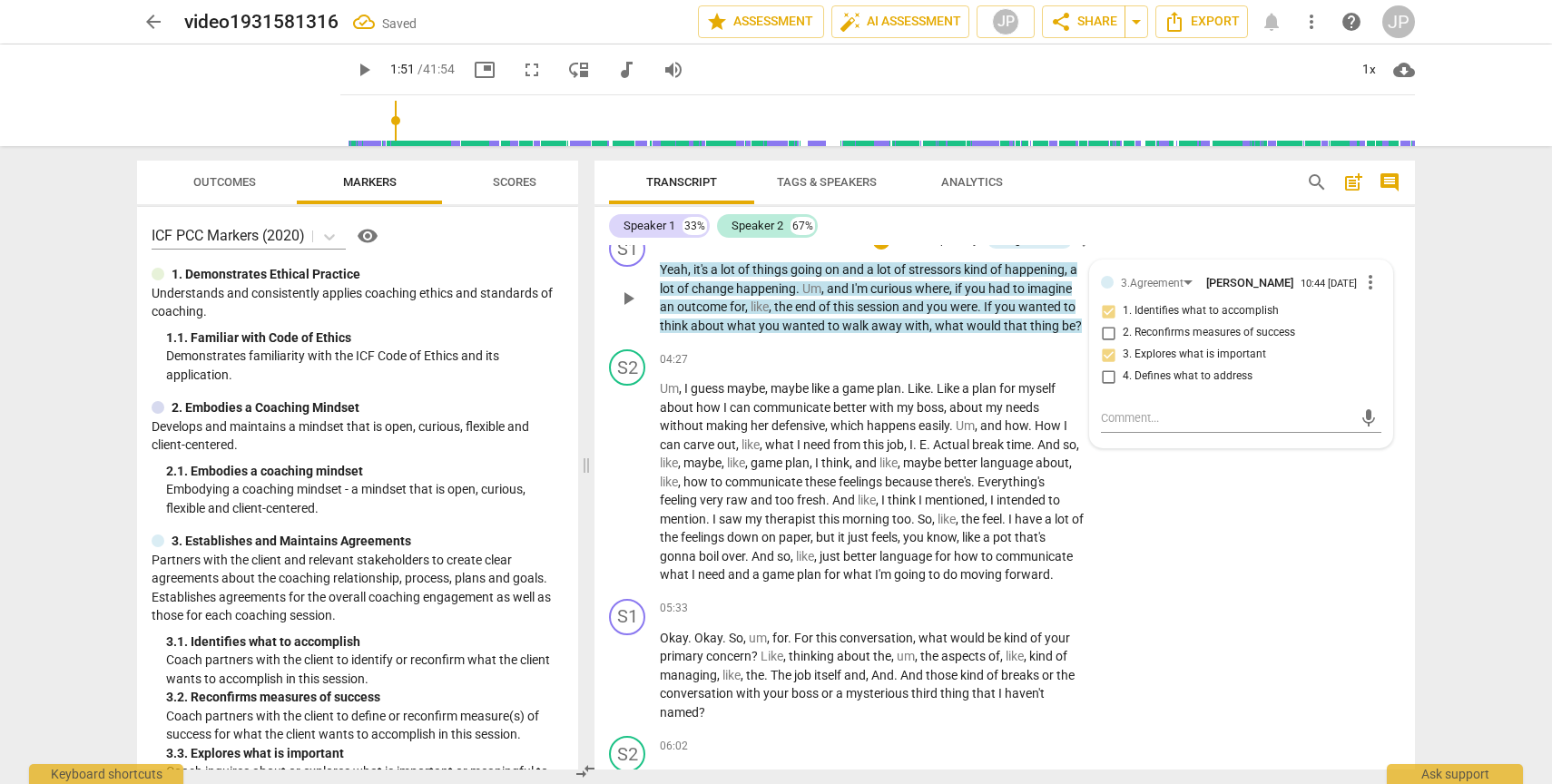
scroll to position [1740, 0]
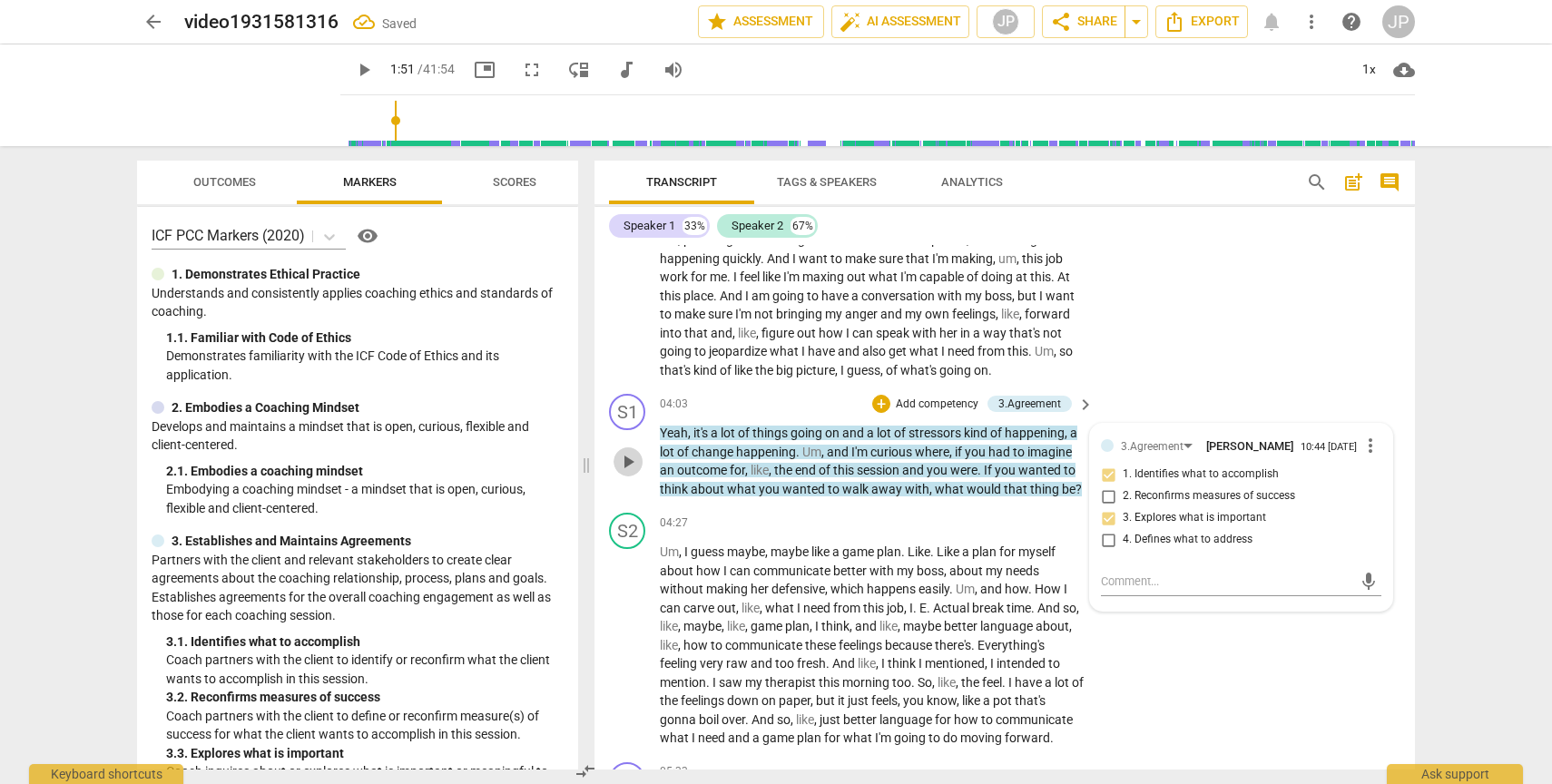
click at [636, 466] on span "play_arrow" at bounding box center [629, 461] width 22 height 22
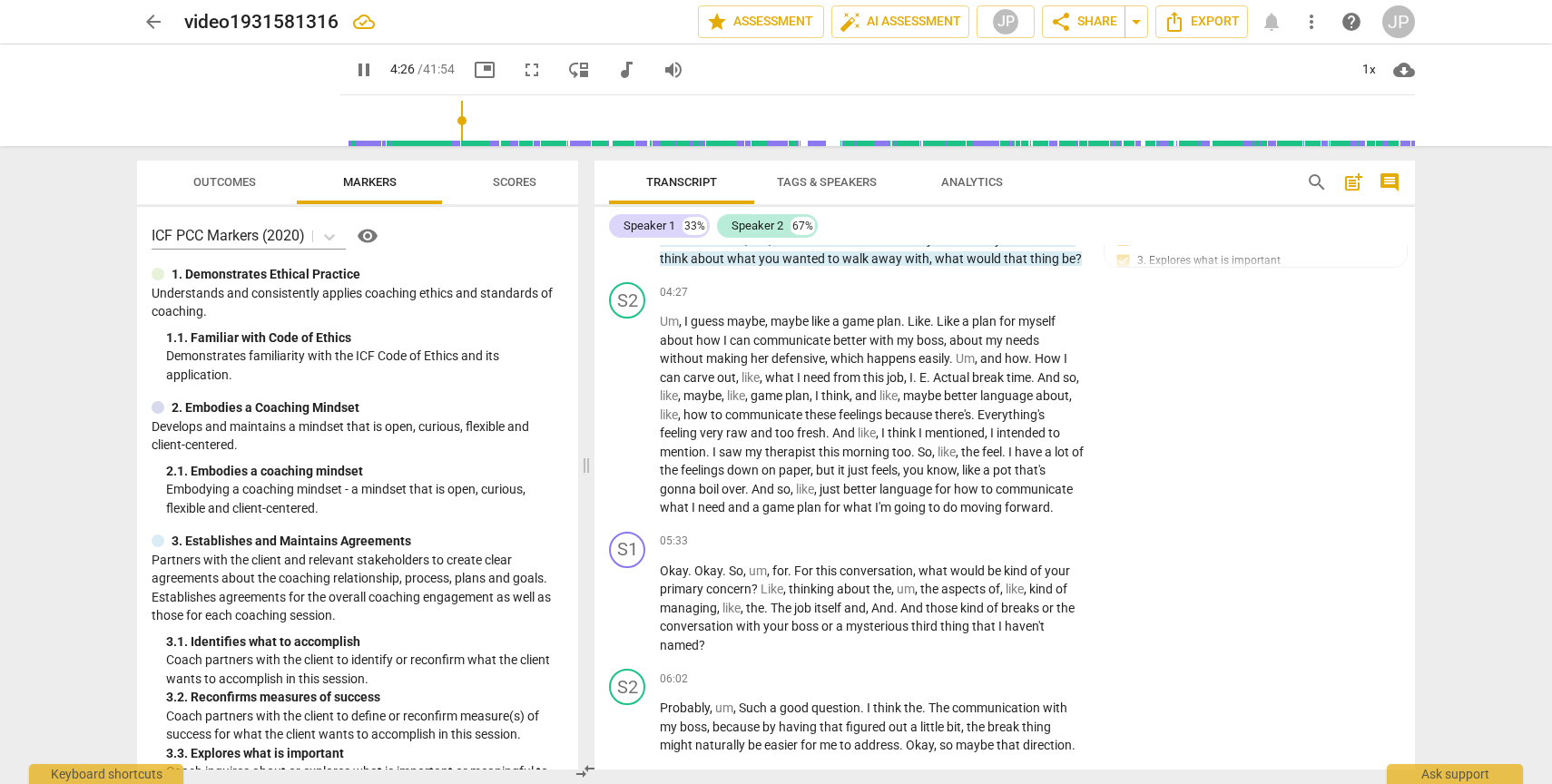
scroll to position [1981, 0]
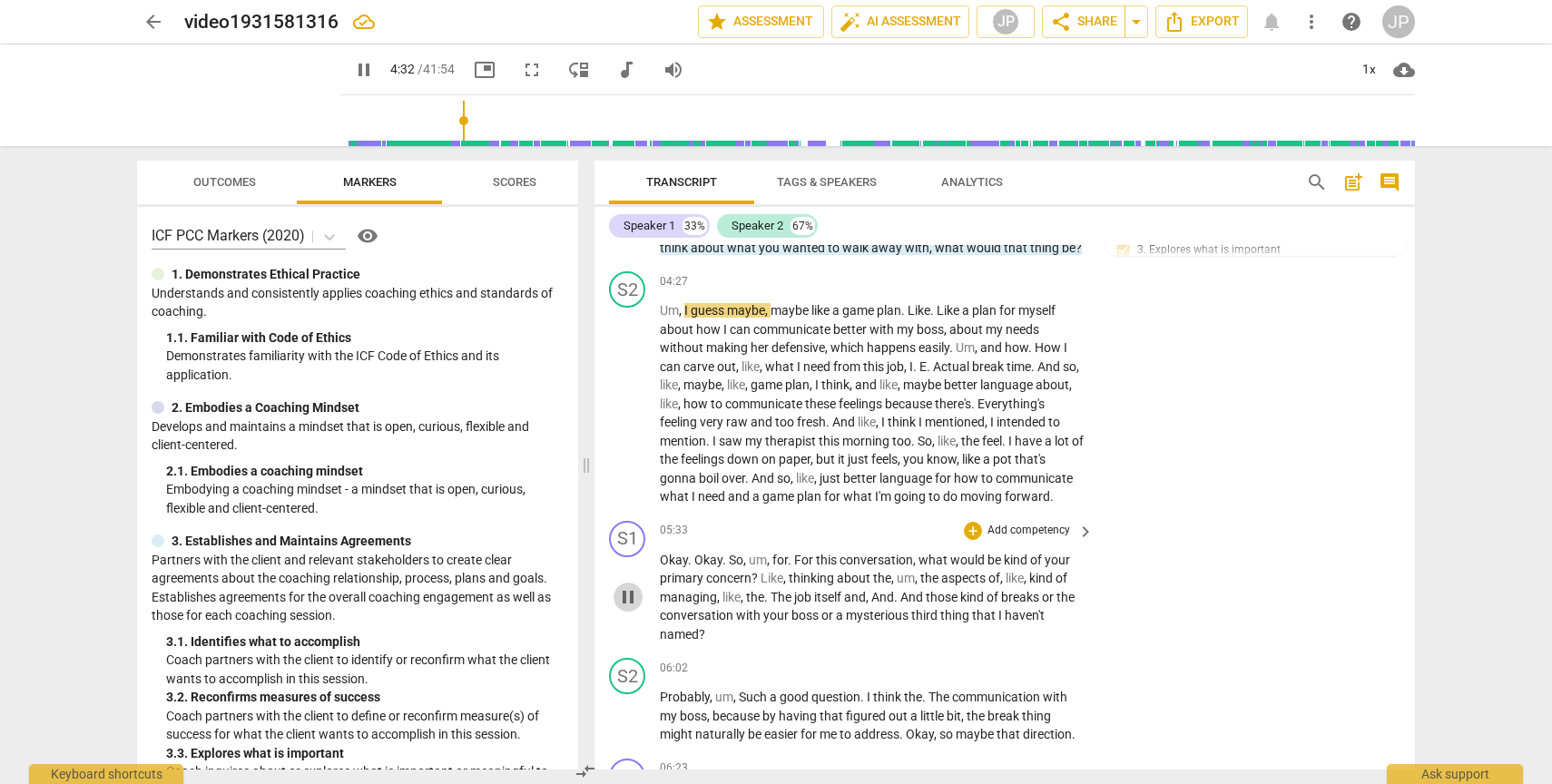
click at [631, 608] on span "pause" at bounding box center [629, 597] width 22 height 22
click at [631, 608] on span "play_arrow" at bounding box center [629, 597] width 22 height 22
click at [631, 608] on span "pause" at bounding box center [629, 597] width 22 height 22
type input "345"
click at [966, 540] on div "+" at bounding box center [973, 530] width 18 height 18
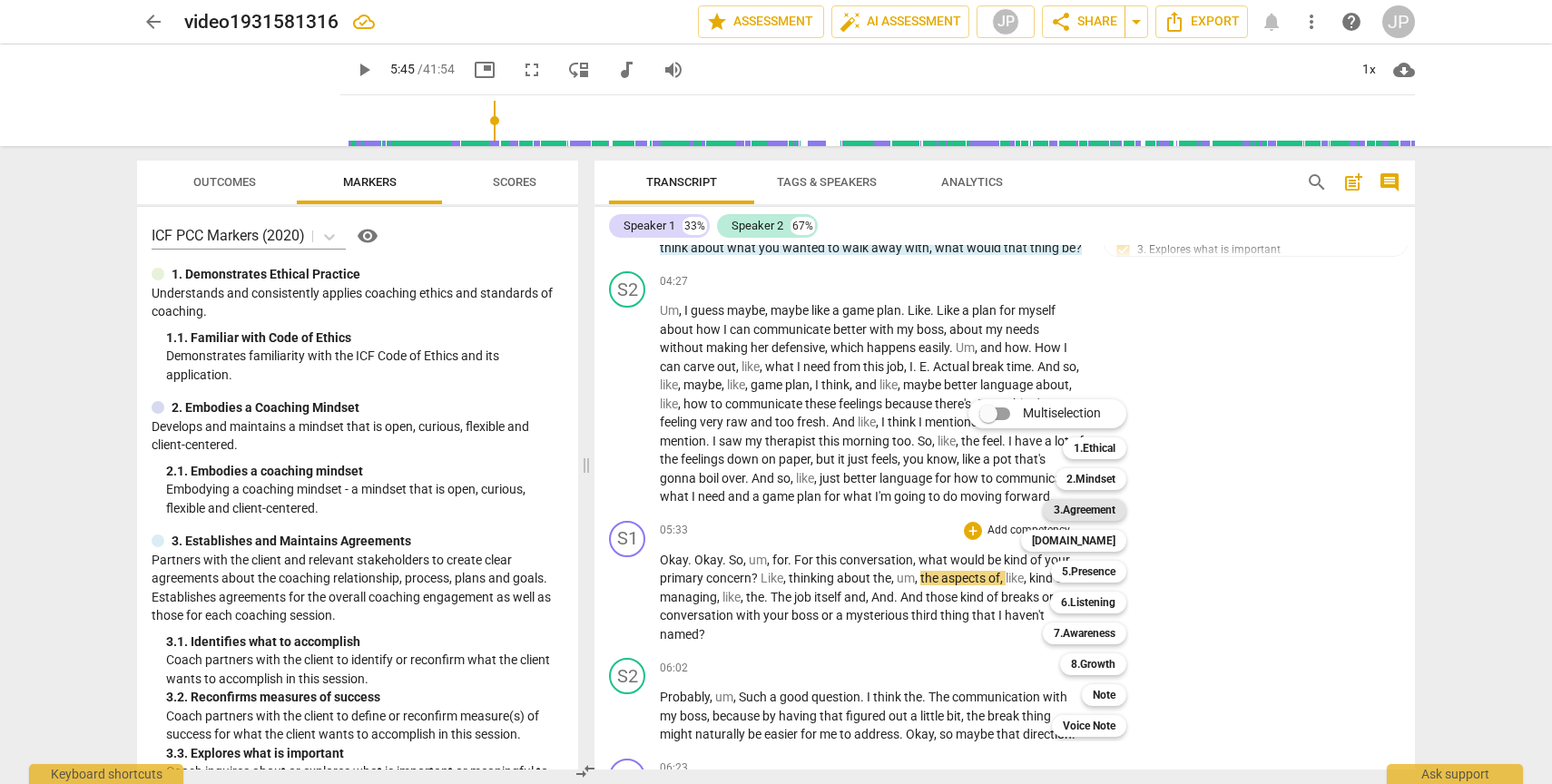
click at [1098, 510] on b "3.Agreement" at bounding box center [1085, 510] width 62 height 22
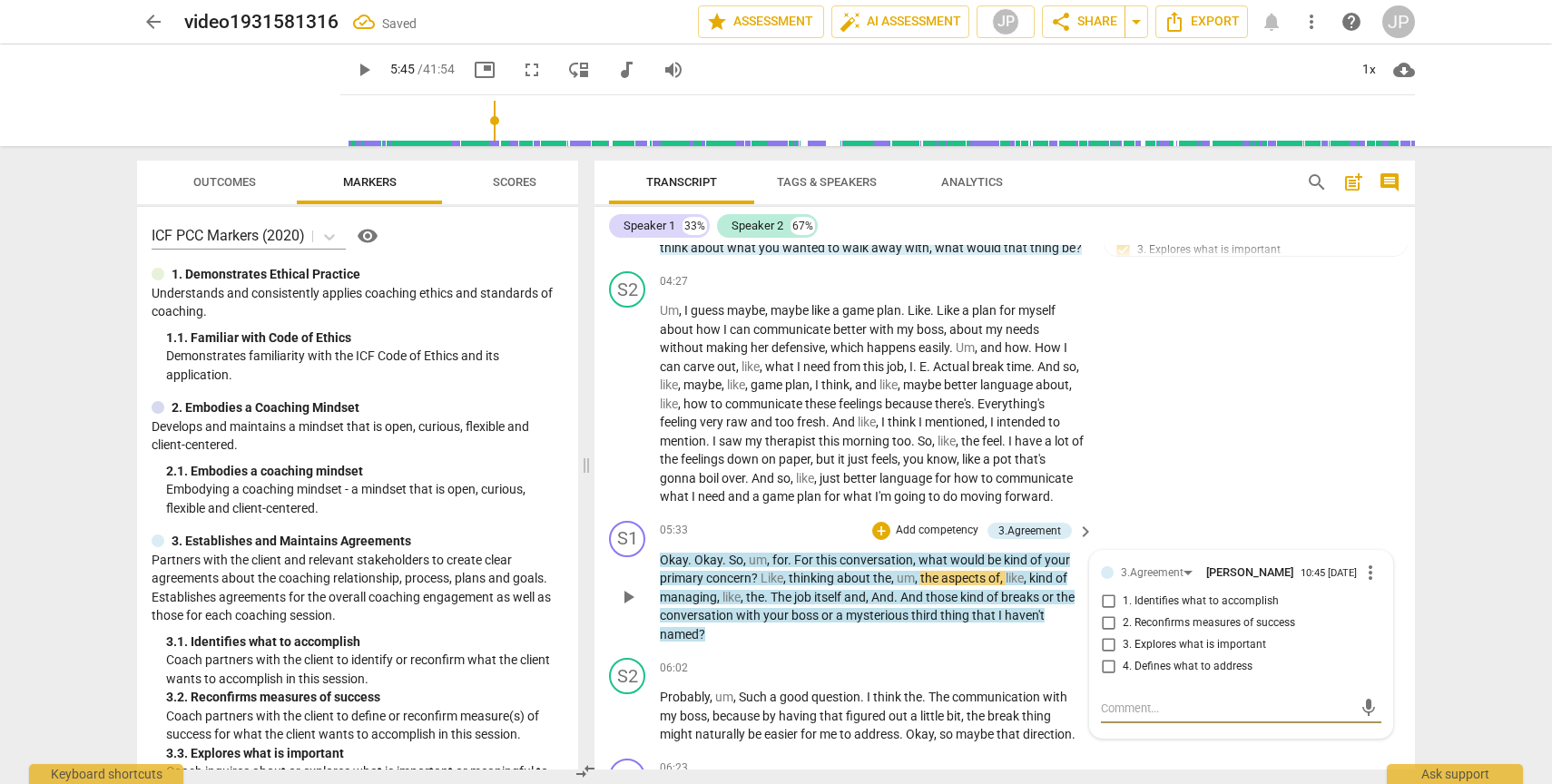
click at [1105, 634] on input "2. Reconfirms measures of success" at bounding box center [1108, 623] width 29 height 22
checkbox input "true"
click at [1105, 678] on input "4. Defines what to address" at bounding box center [1108, 667] width 29 height 22
checkbox input "true"
click at [625, 608] on span "play_arrow" at bounding box center [629, 597] width 22 height 22
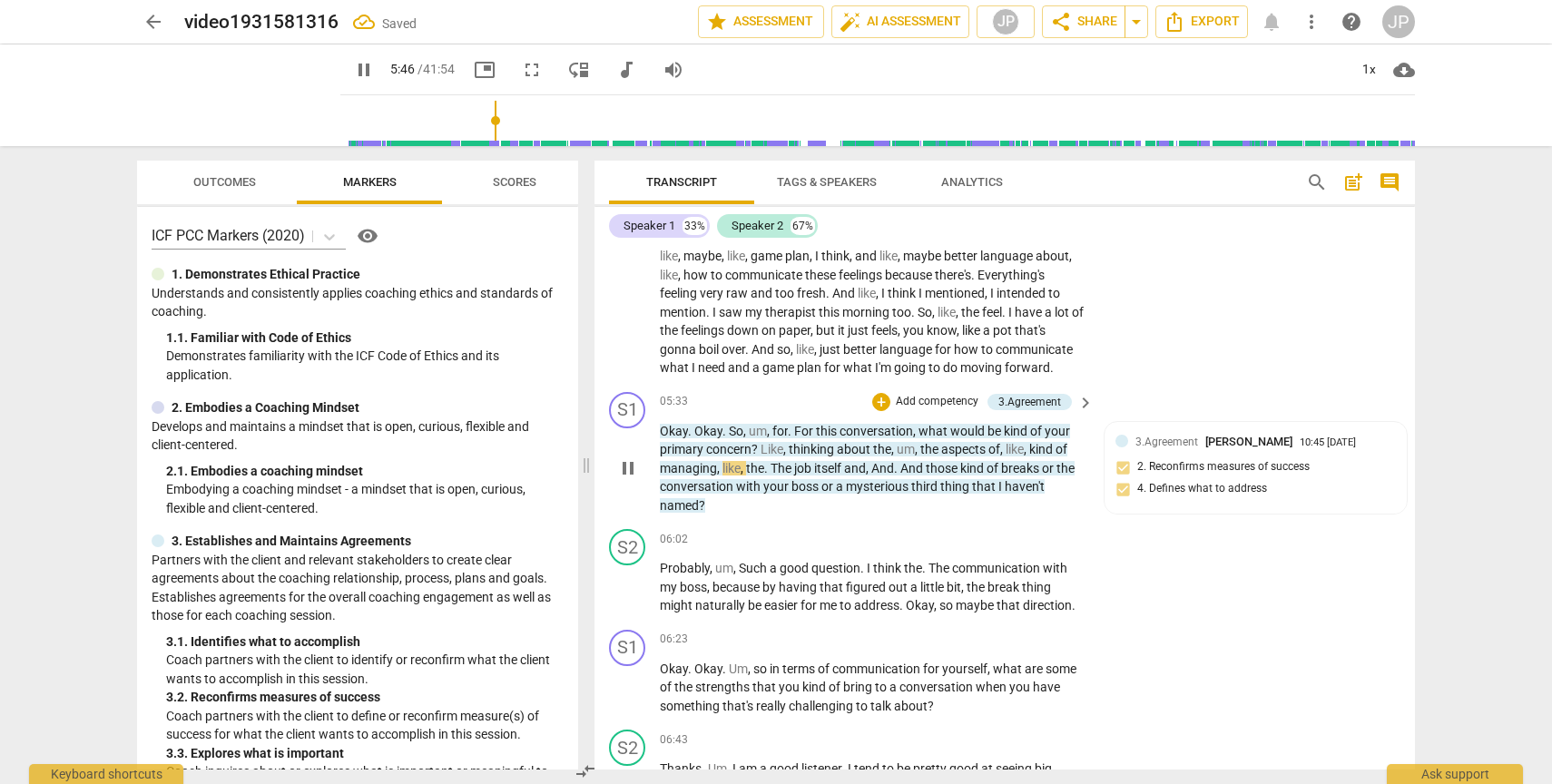
scroll to position [2132, 0]
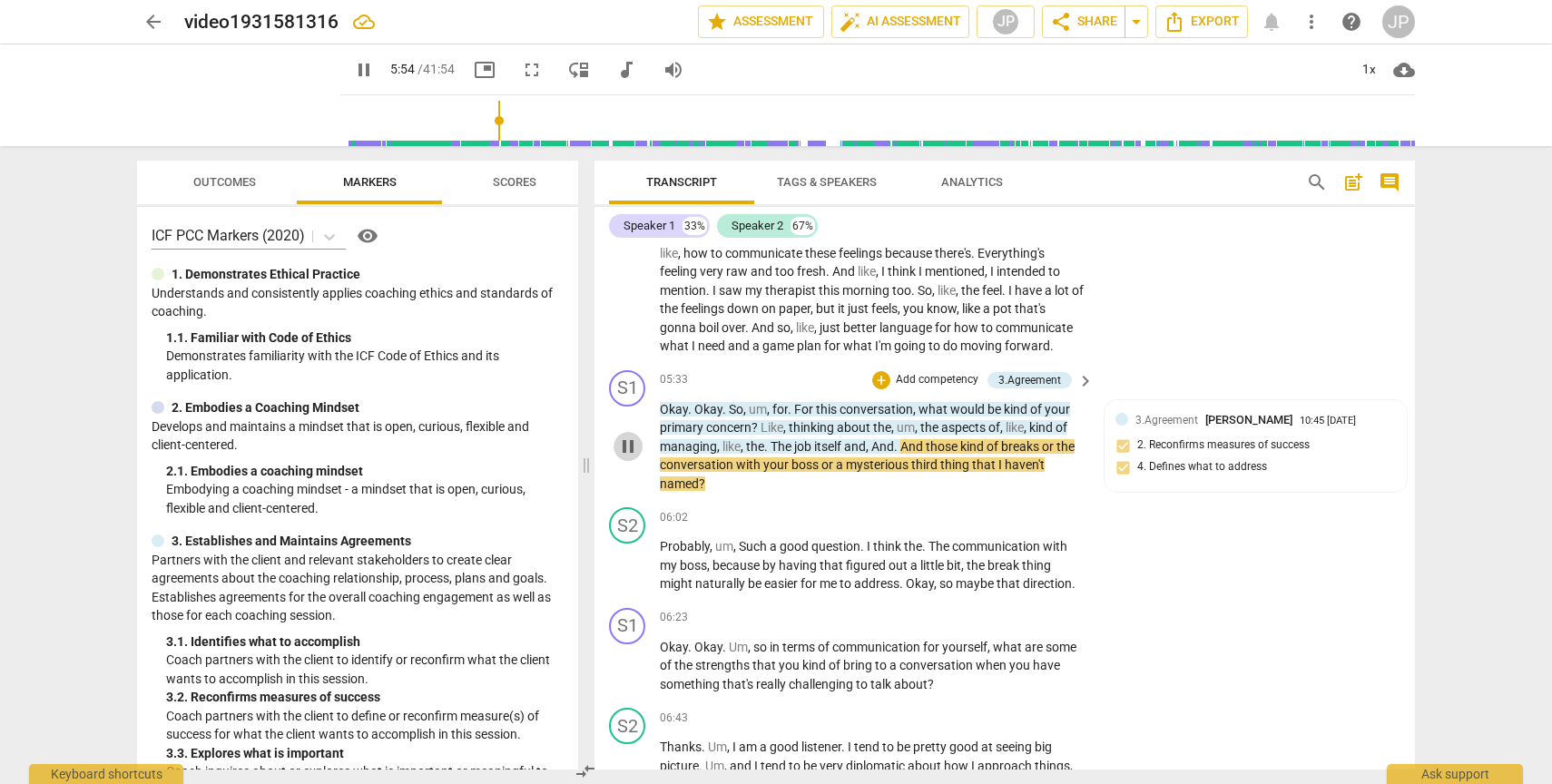
click at [629, 457] on span "pause" at bounding box center [629, 446] width 22 height 22
click at [635, 457] on span "play_arrow" at bounding box center [629, 446] width 22 height 22
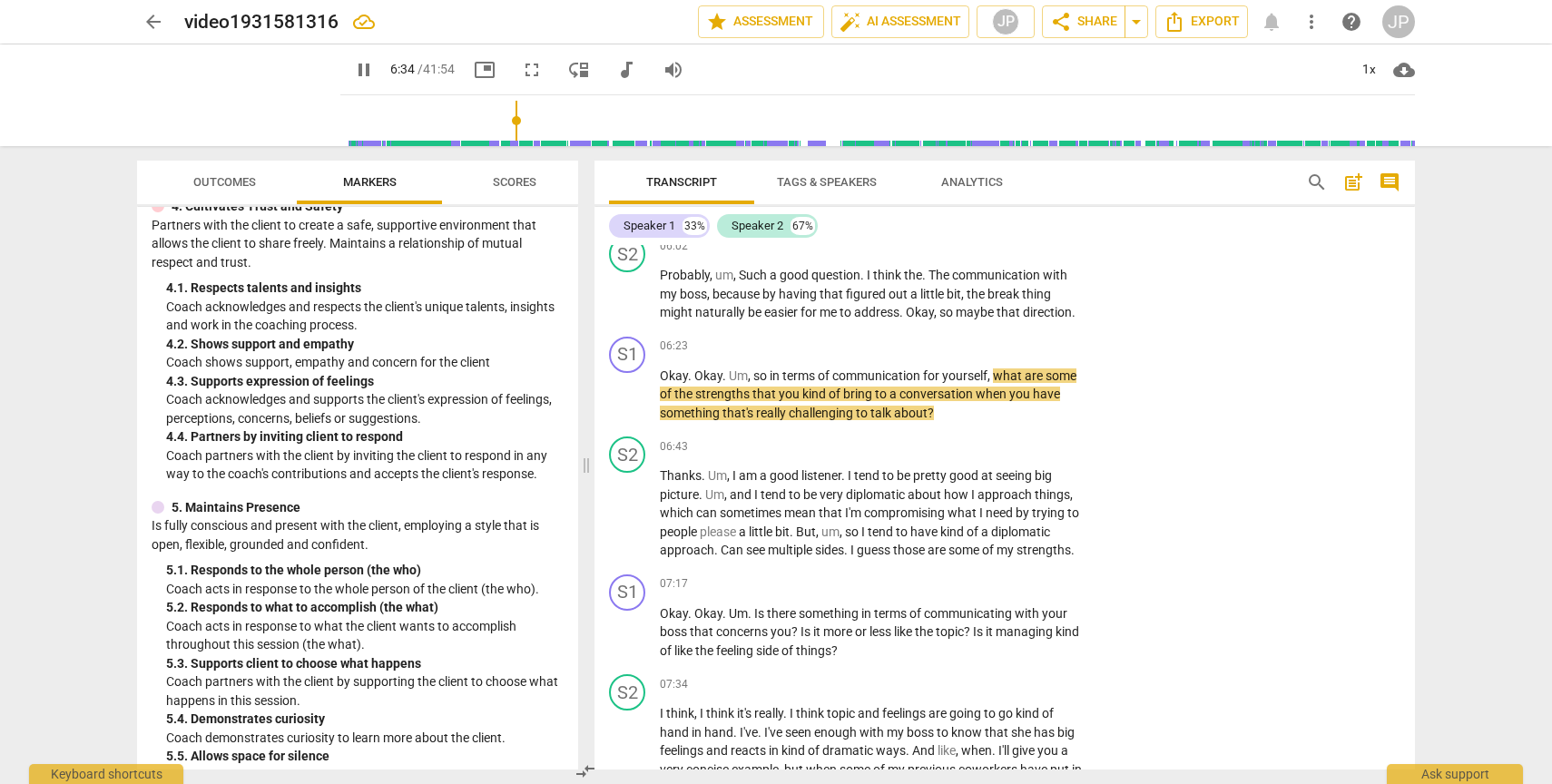
scroll to position [718, 0]
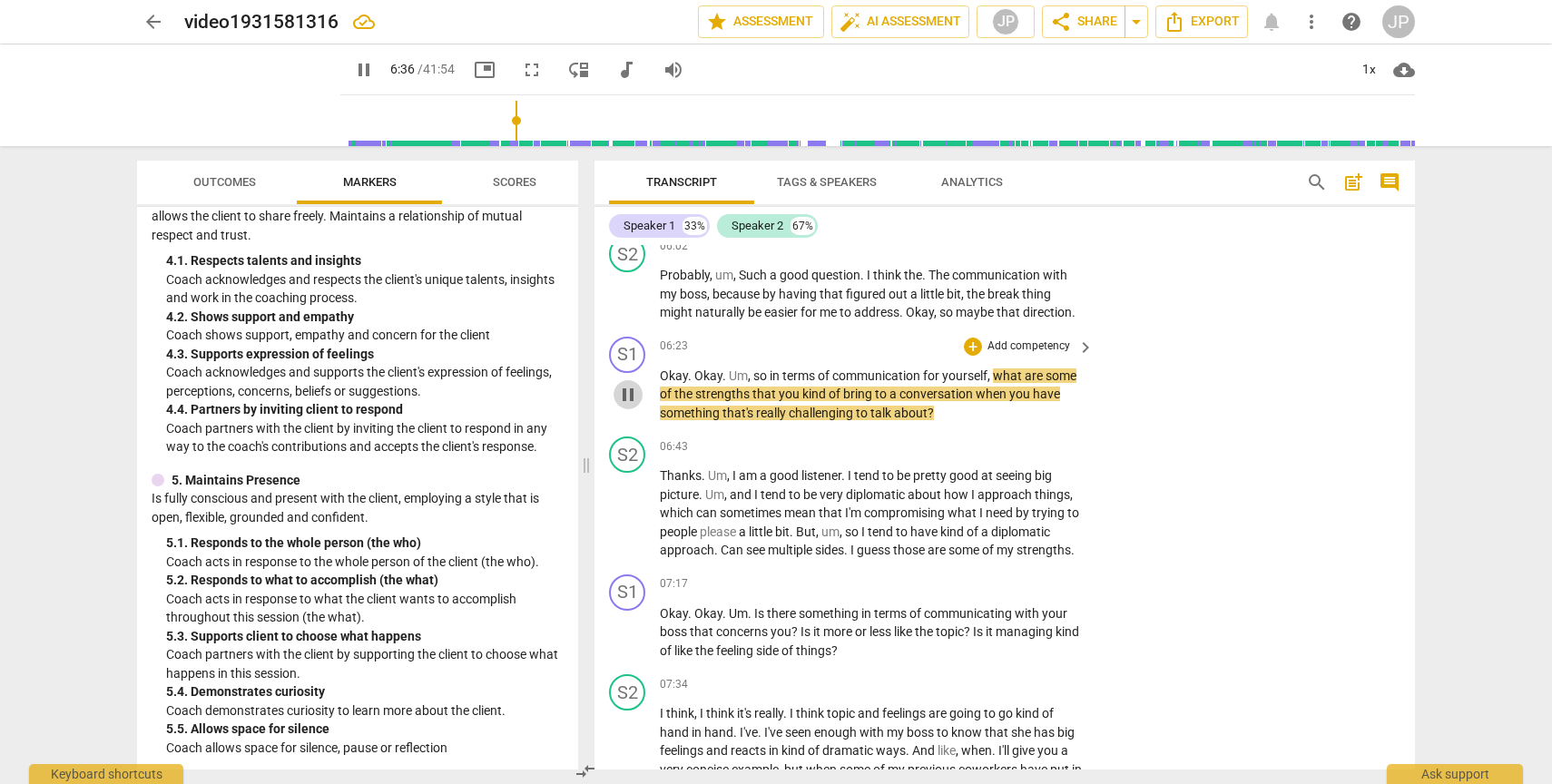
click at [626, 405] on span "pause" at bounding box center [629, 394] width 22 height 22
type input "397"
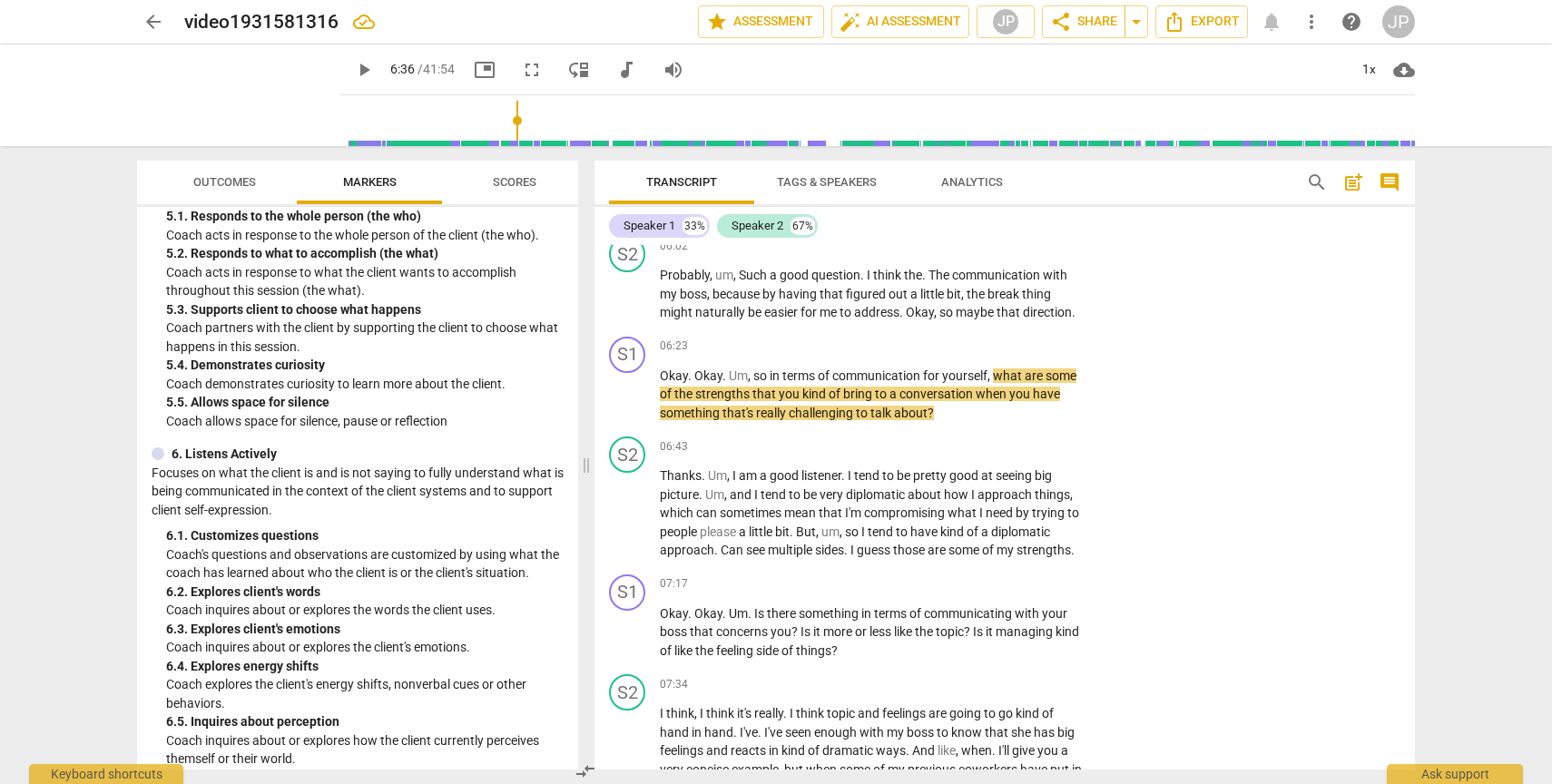
scroll to position [1050, 0]
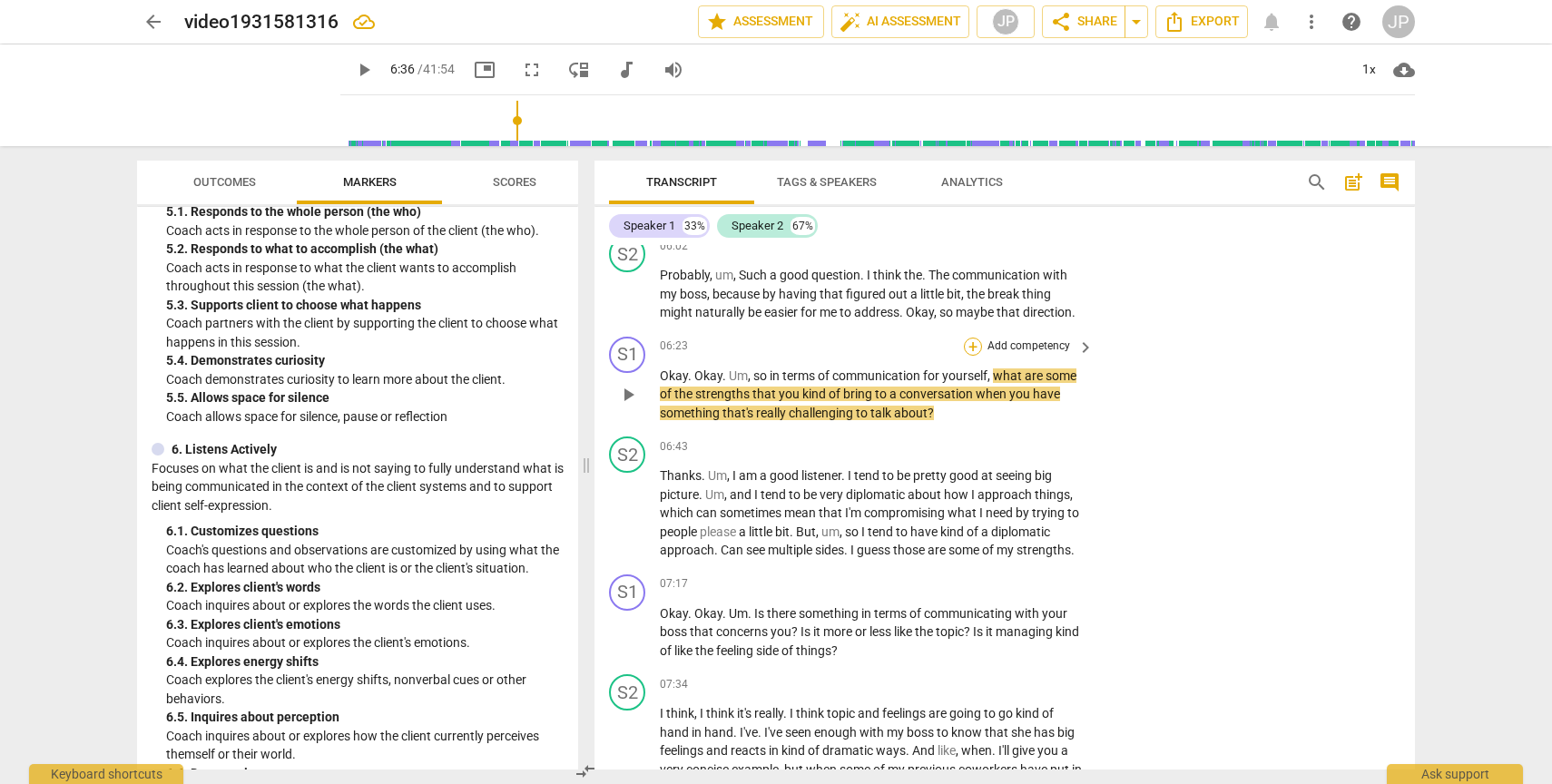
click at [968, 356] on div "+" at bounding box center [973, 347] width 18 height 18
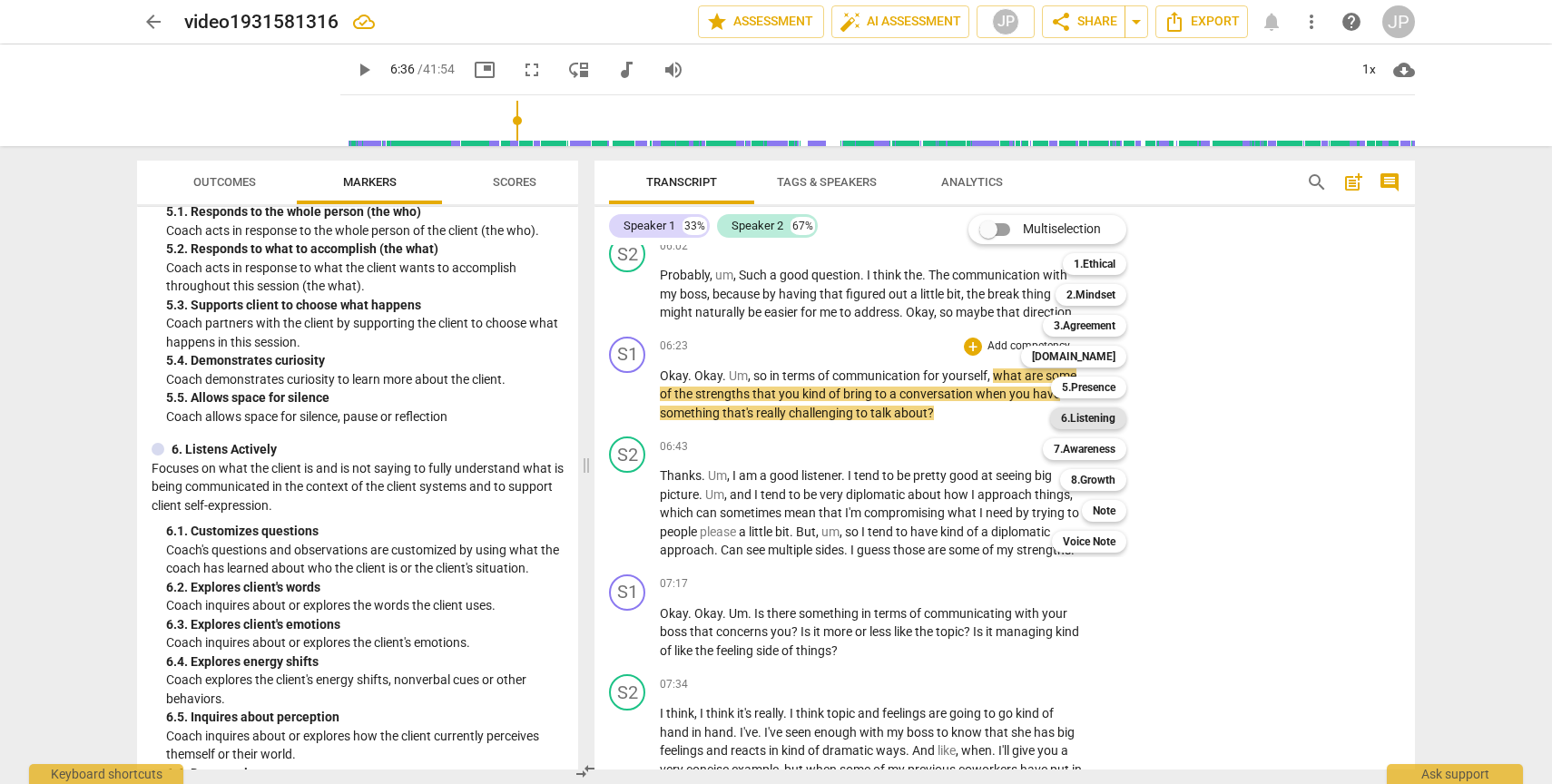
click at [1105, 419] on b "6.Listening" at bounding box center [1088, 418] width 55 height 22
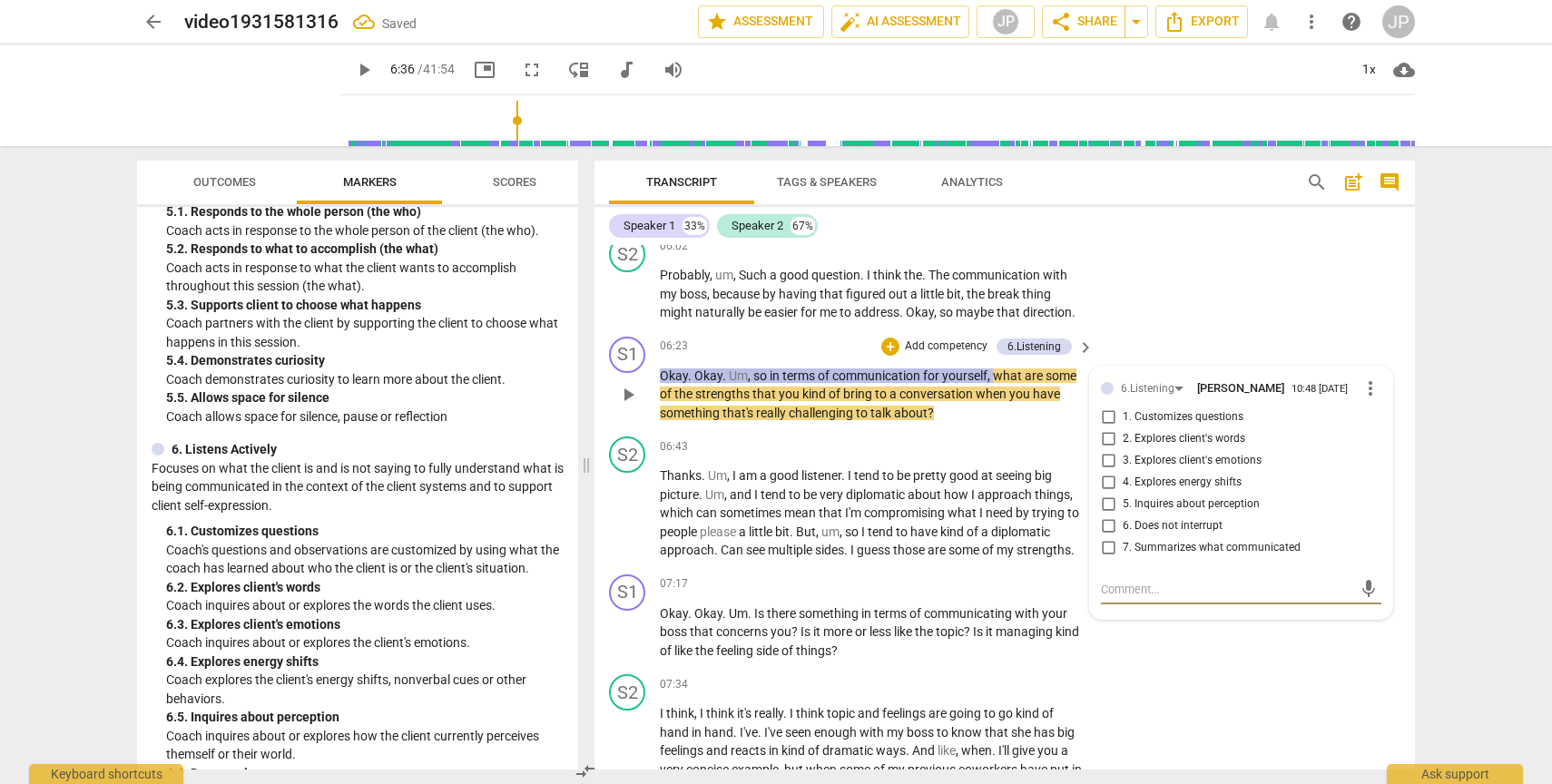
click at [1106, 428] on input "1. Customizes questions" at bounding box center [1108, 417] width 29 height 22
checkbox input "true"
click at [1106, 450] on input "2. Explores client's words" at bounding box center [1108, 439] width 29 height 22
checkbox input "true"
click at [627, 405] on span "play_arrow" at bounding box center [629, 394] width 22 height 22
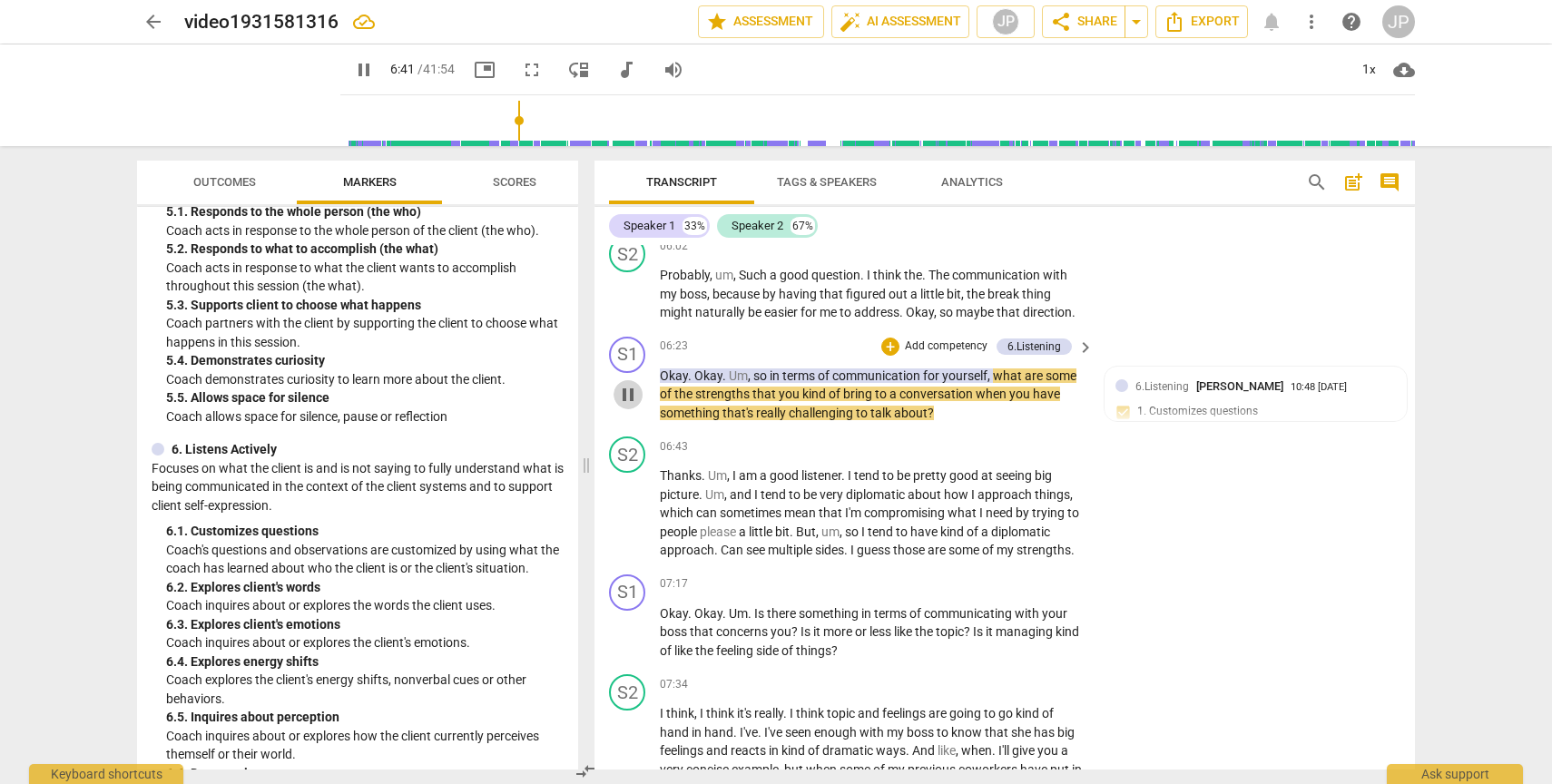
click at [627, 405] on span "pause" at bounding box center [629, 394] width 22 height 22
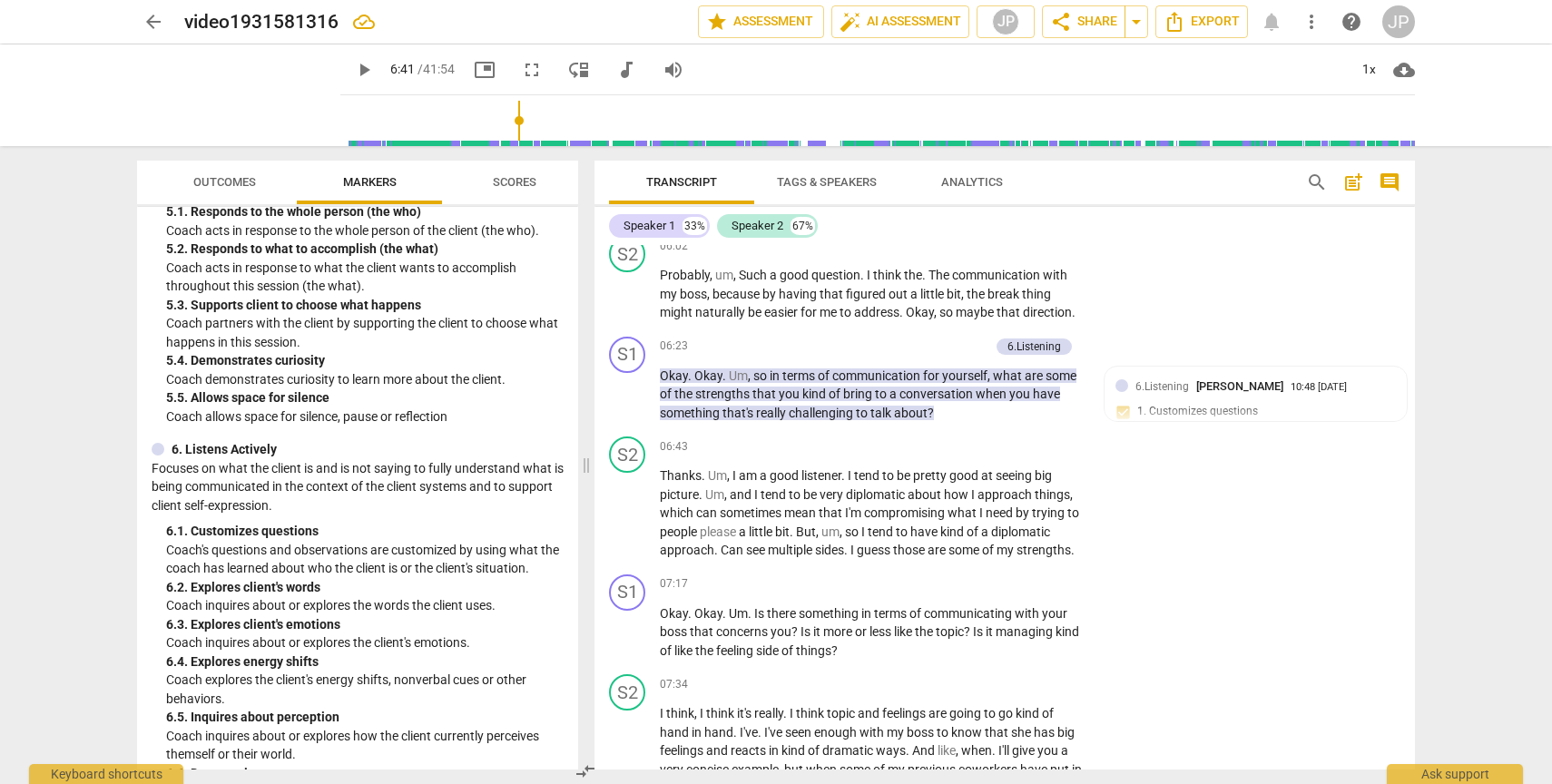
type input "402"
